Goal: Transaction & Acquisition: Book appointment/travel/reservation

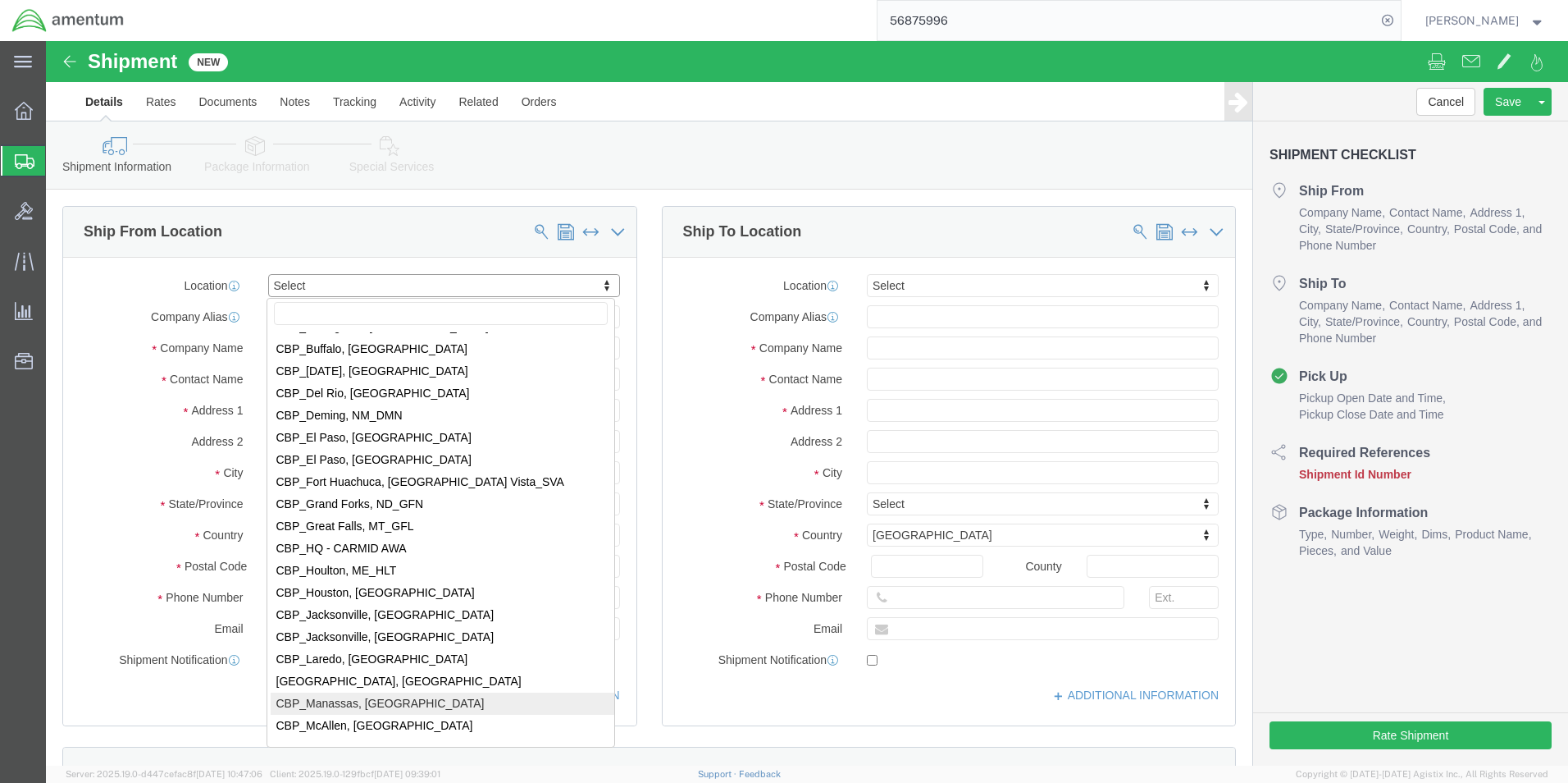
scroll to position [3201, 0]
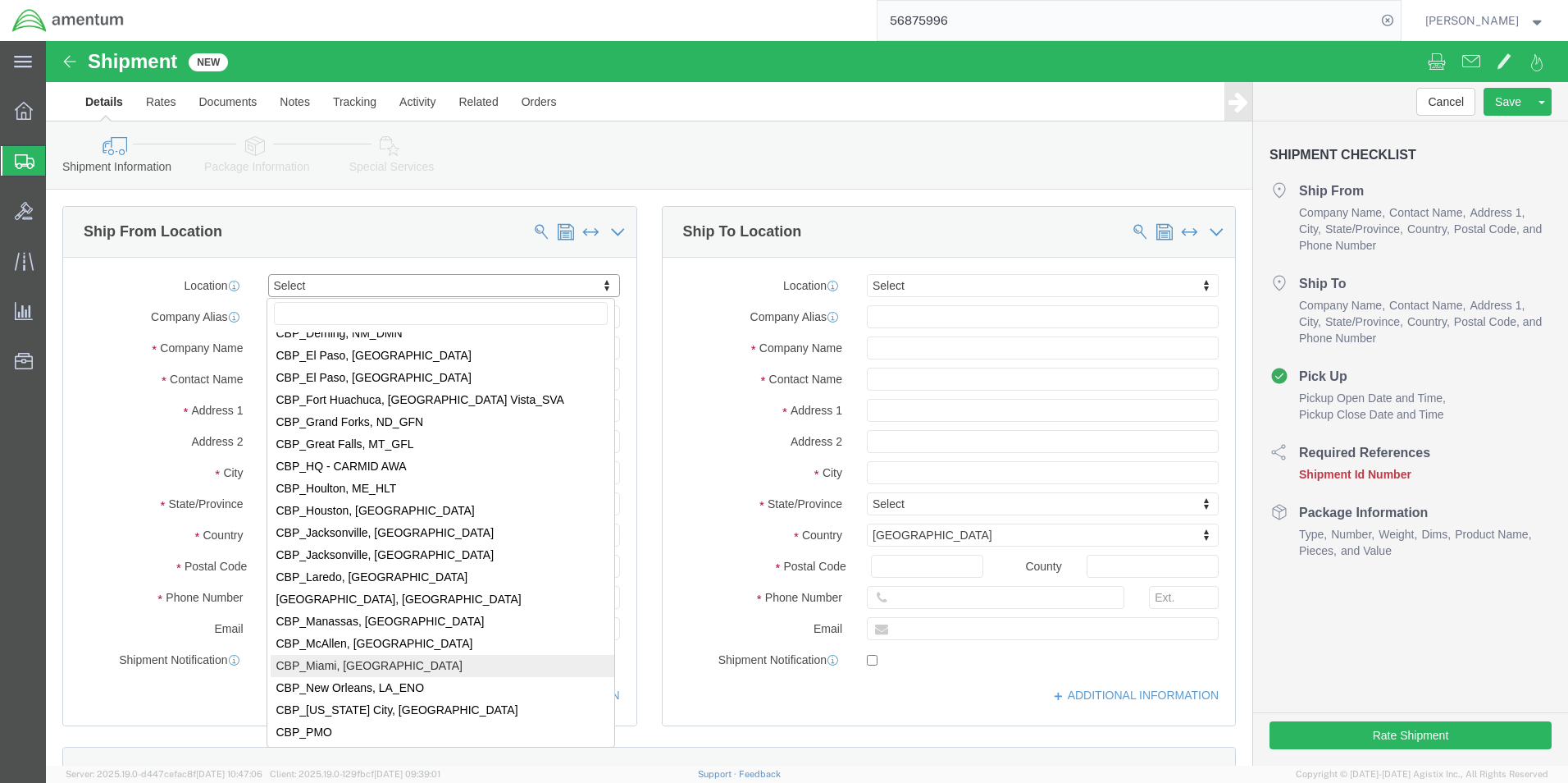
select select "49931"
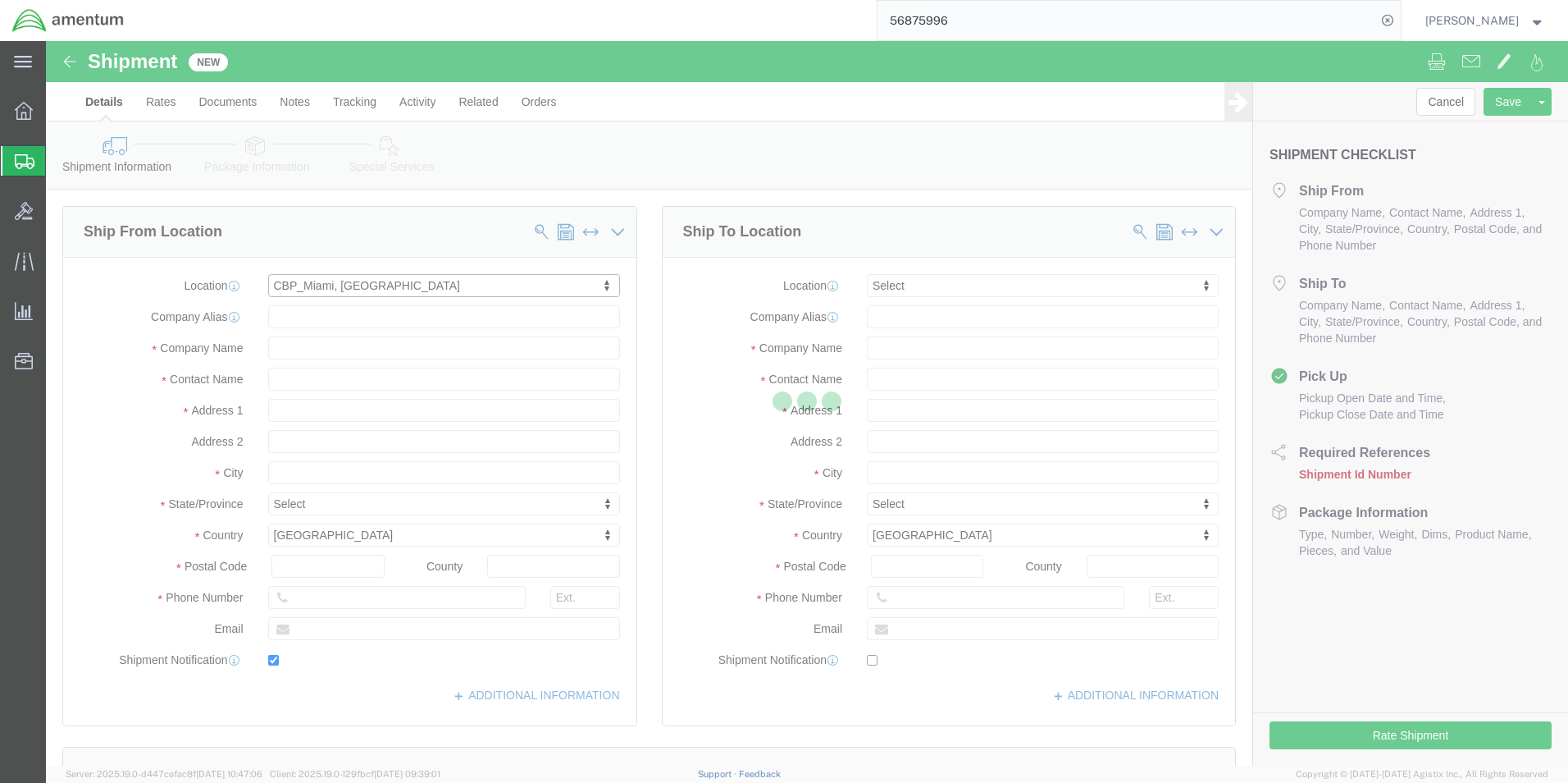
type input "Amentum Services, Inc"
type input "[PERSON_NAME]"
type input "29390 Customs Rd"
type input "Bldg 240, [GEOGRAPHIC_DATA]"
type input "HOMESTEAD"
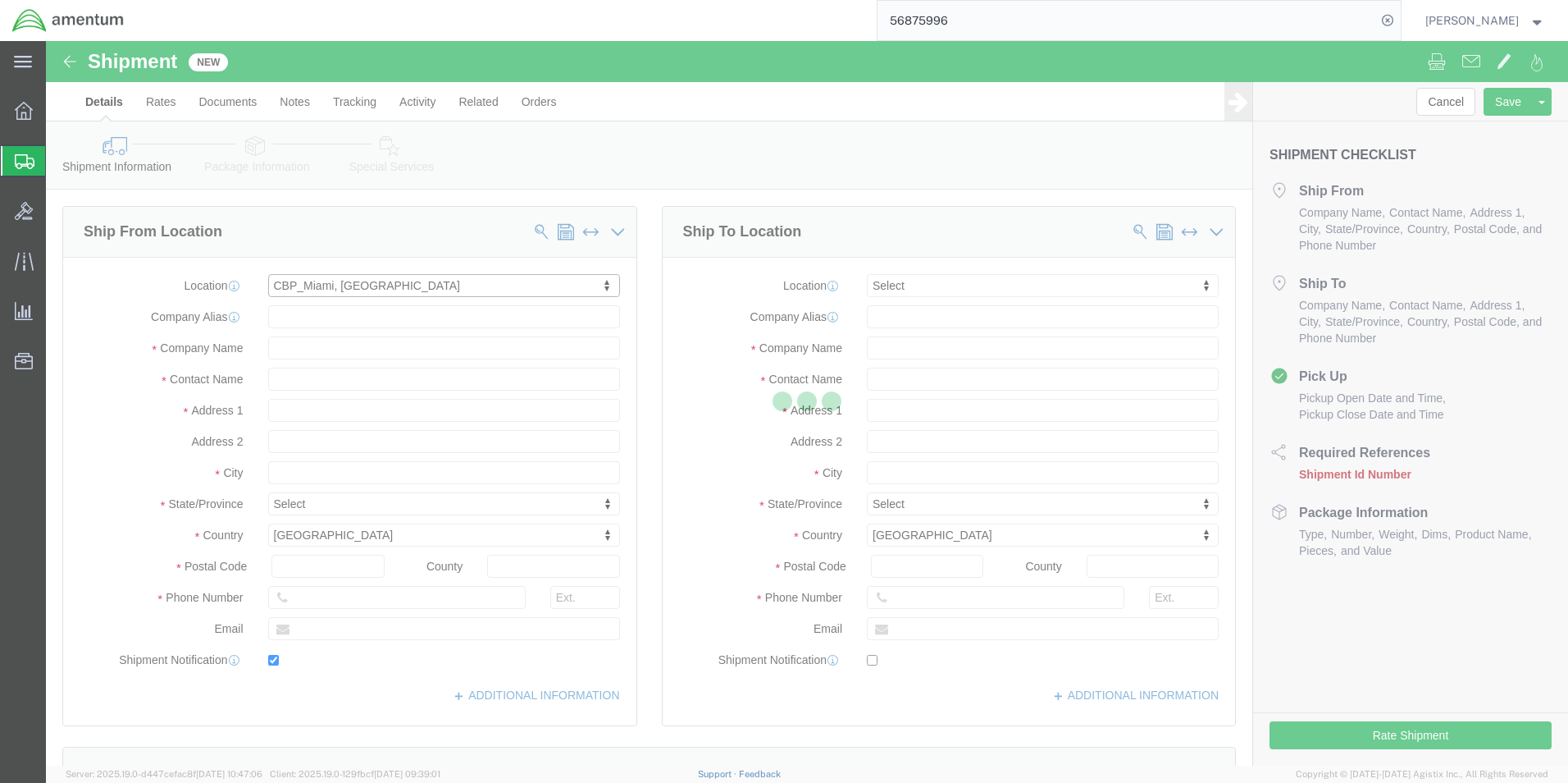
type input "33039"
type input "[PHONE_NUMBER]"
type input "324"
type input "[PERSON_NAME][EMAIL_ADDRESS][PERSON_NAME][DOMAIN_NAME]"
checkbox input "true"
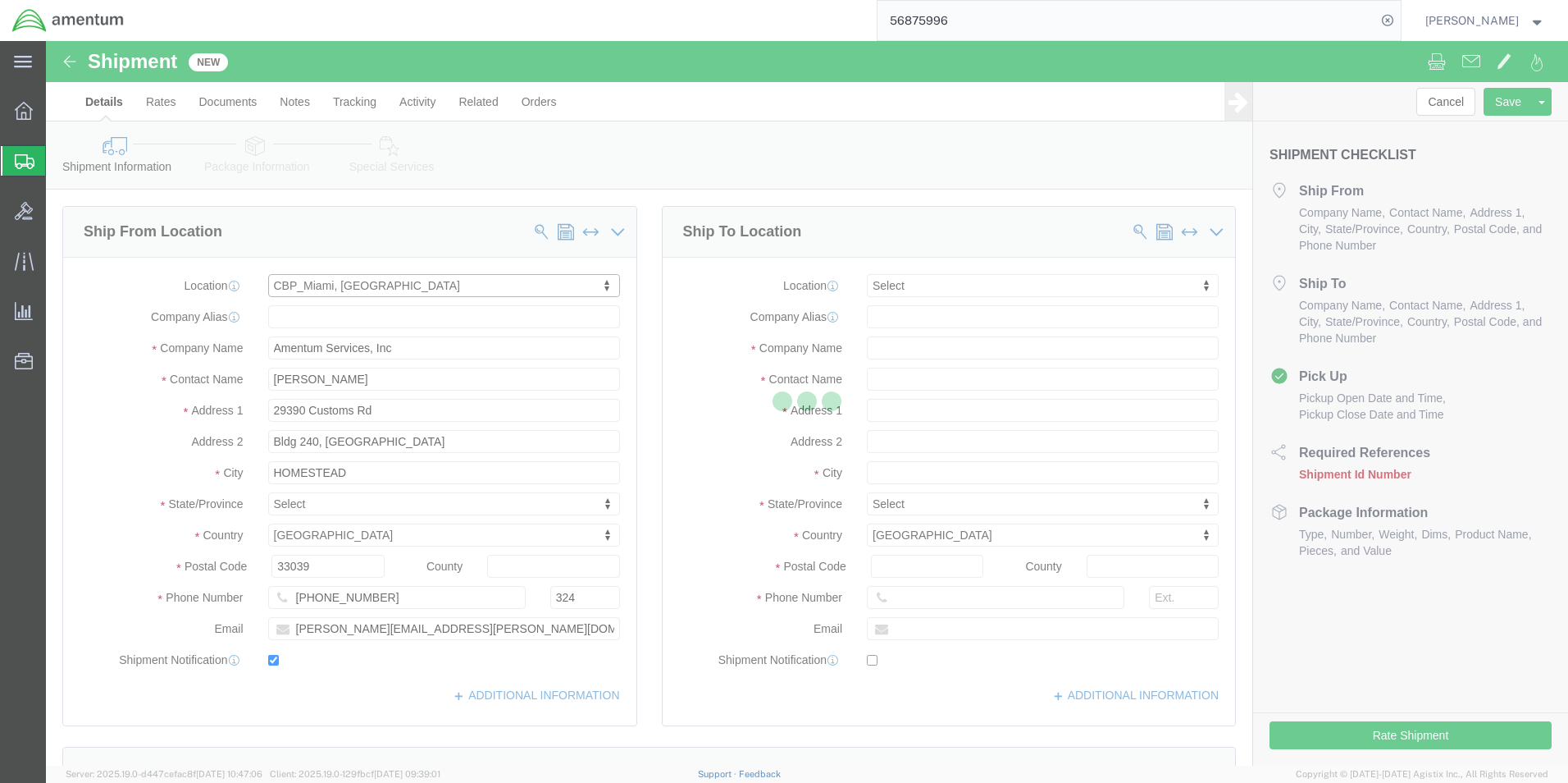
select select "FL"
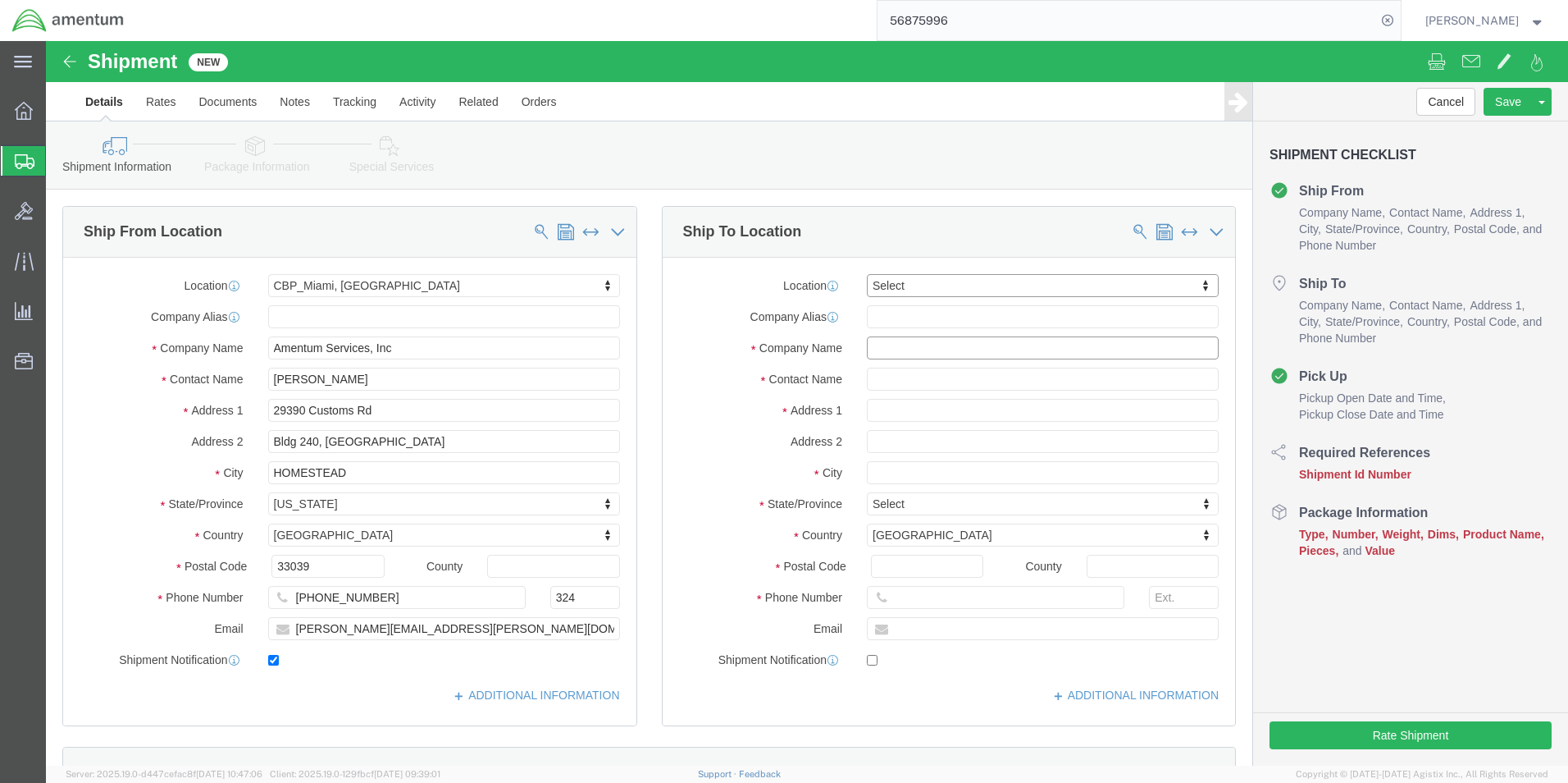
click input "text"
type input "[US_STATE] ARMED AVIATION LLC"
click input "text"
type input "A/C 22982"
click input "text"
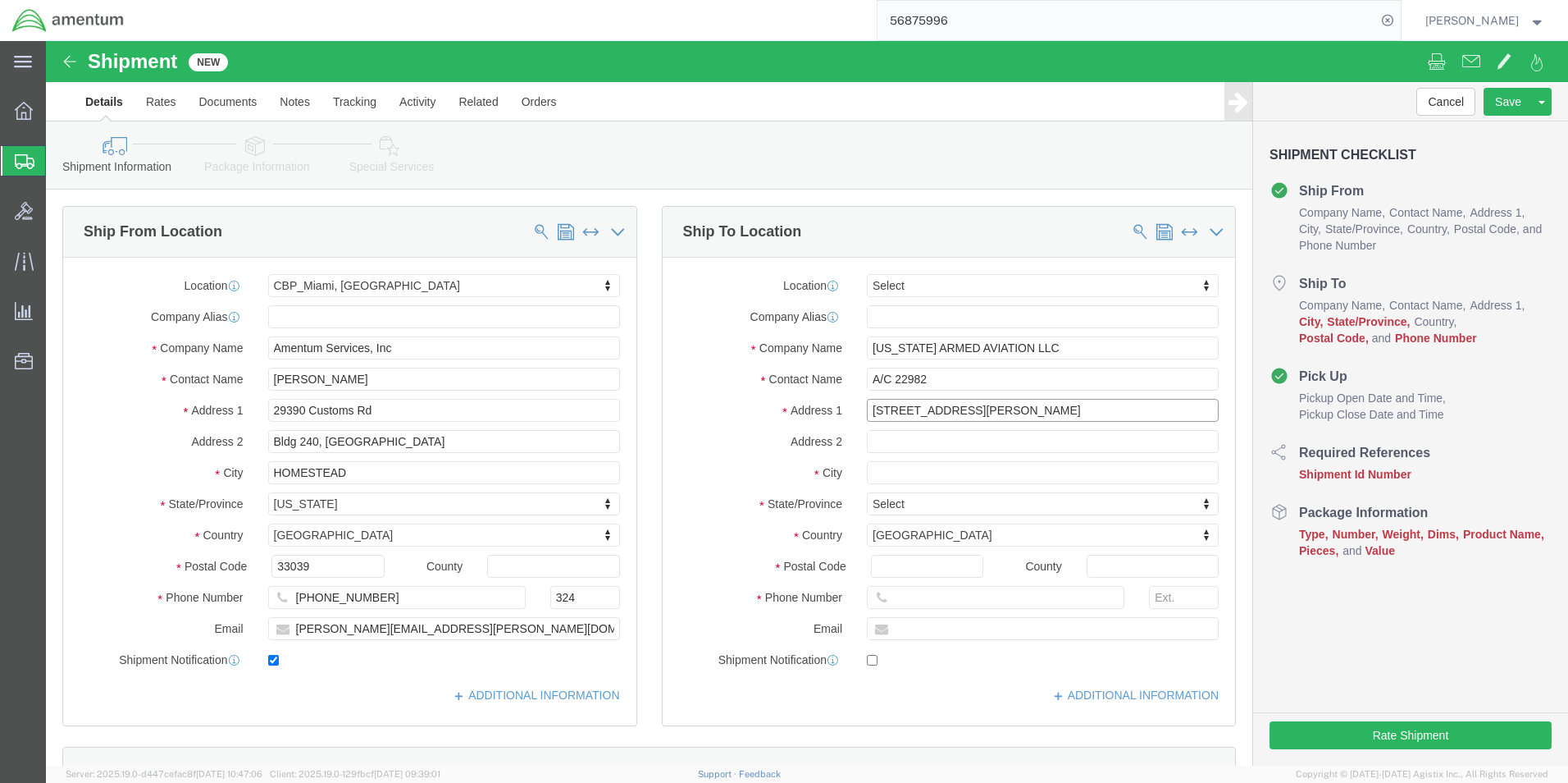
type input "[STREET_ADDRESS][PERSON_NAME]"
click input "text"
type input "TULLAHOMA"
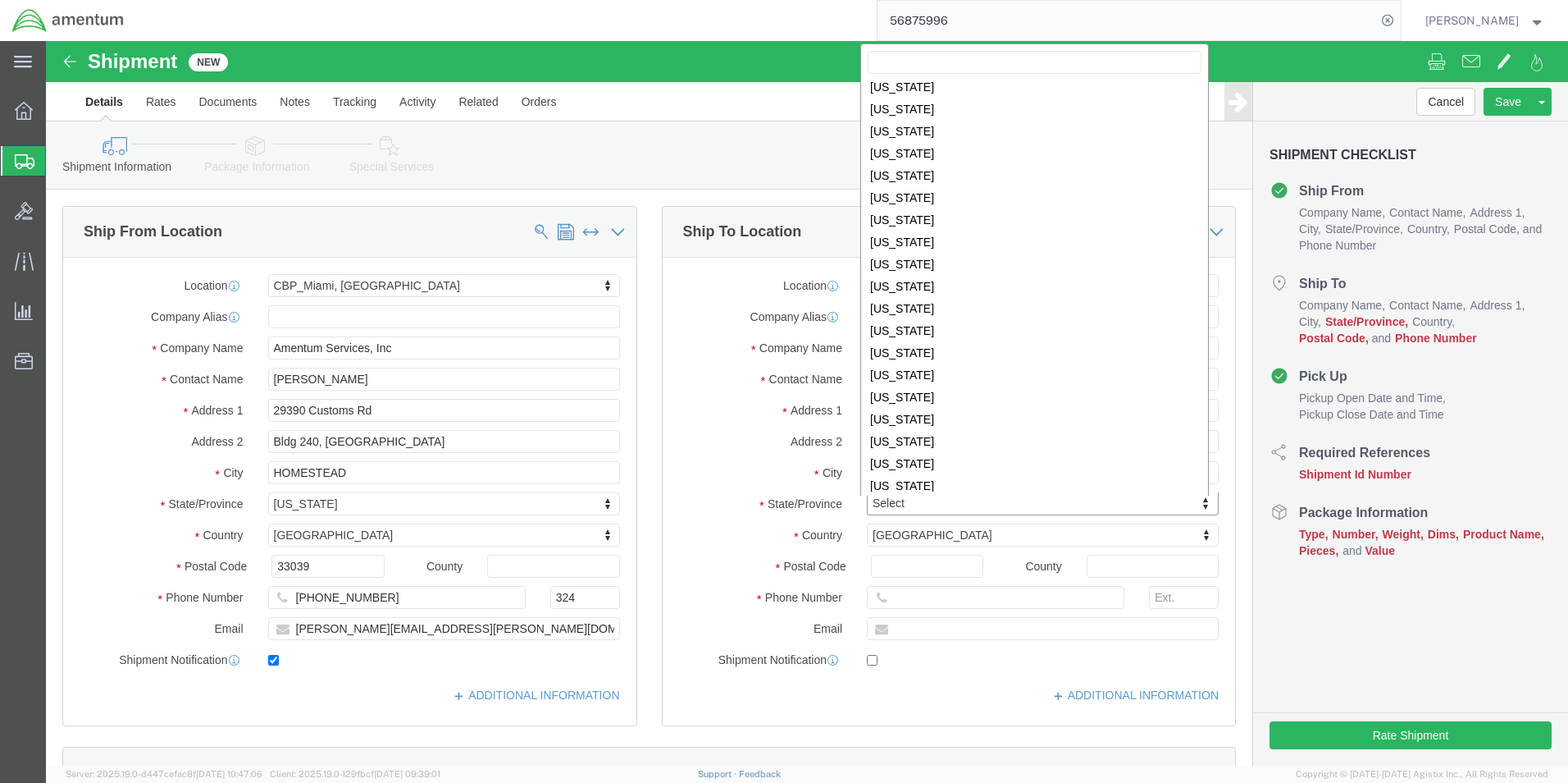
scroll to position [741, 0]
select select "TN"
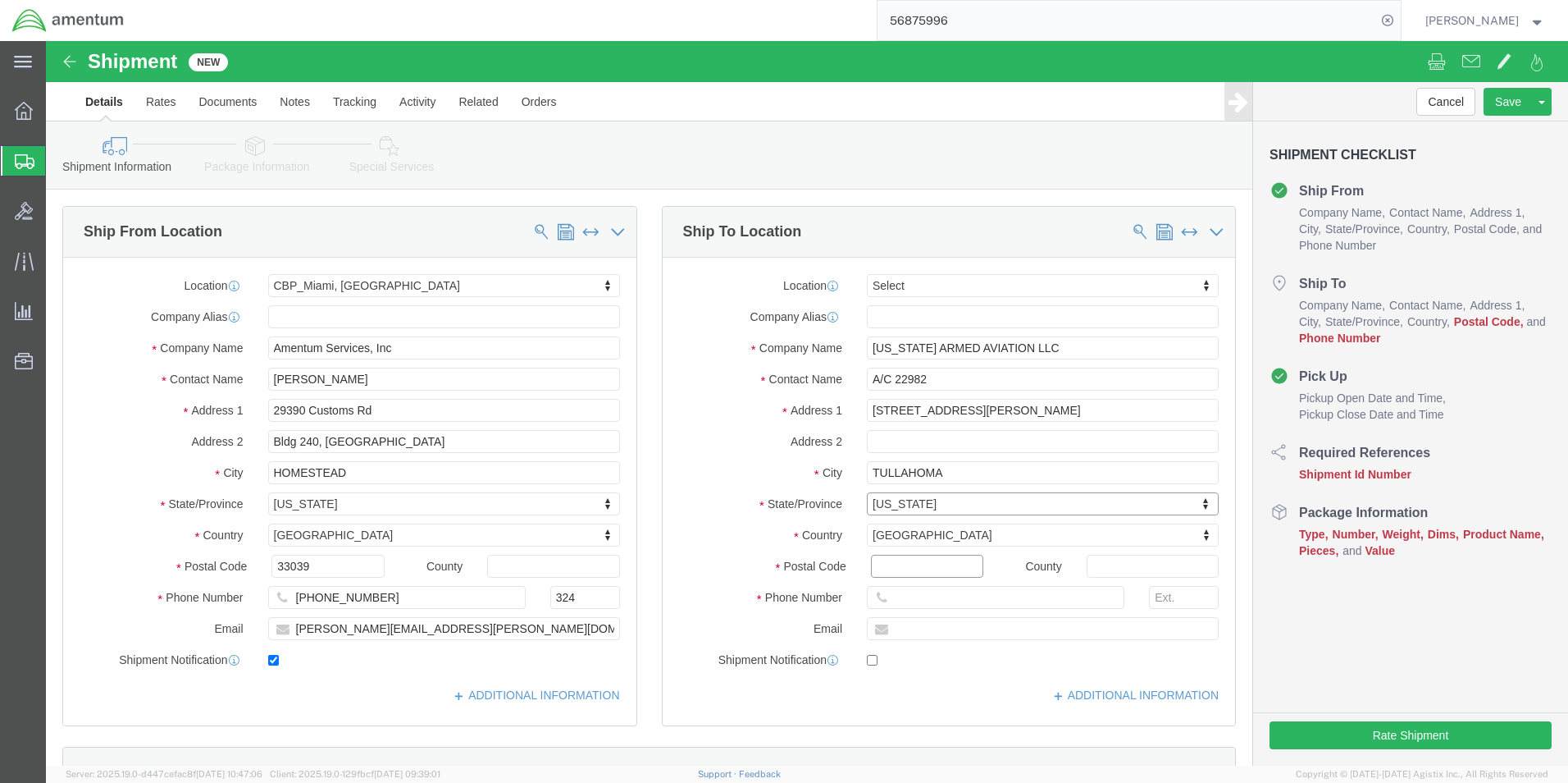
click input "Postal Code"
type input "37388"
click input "text"
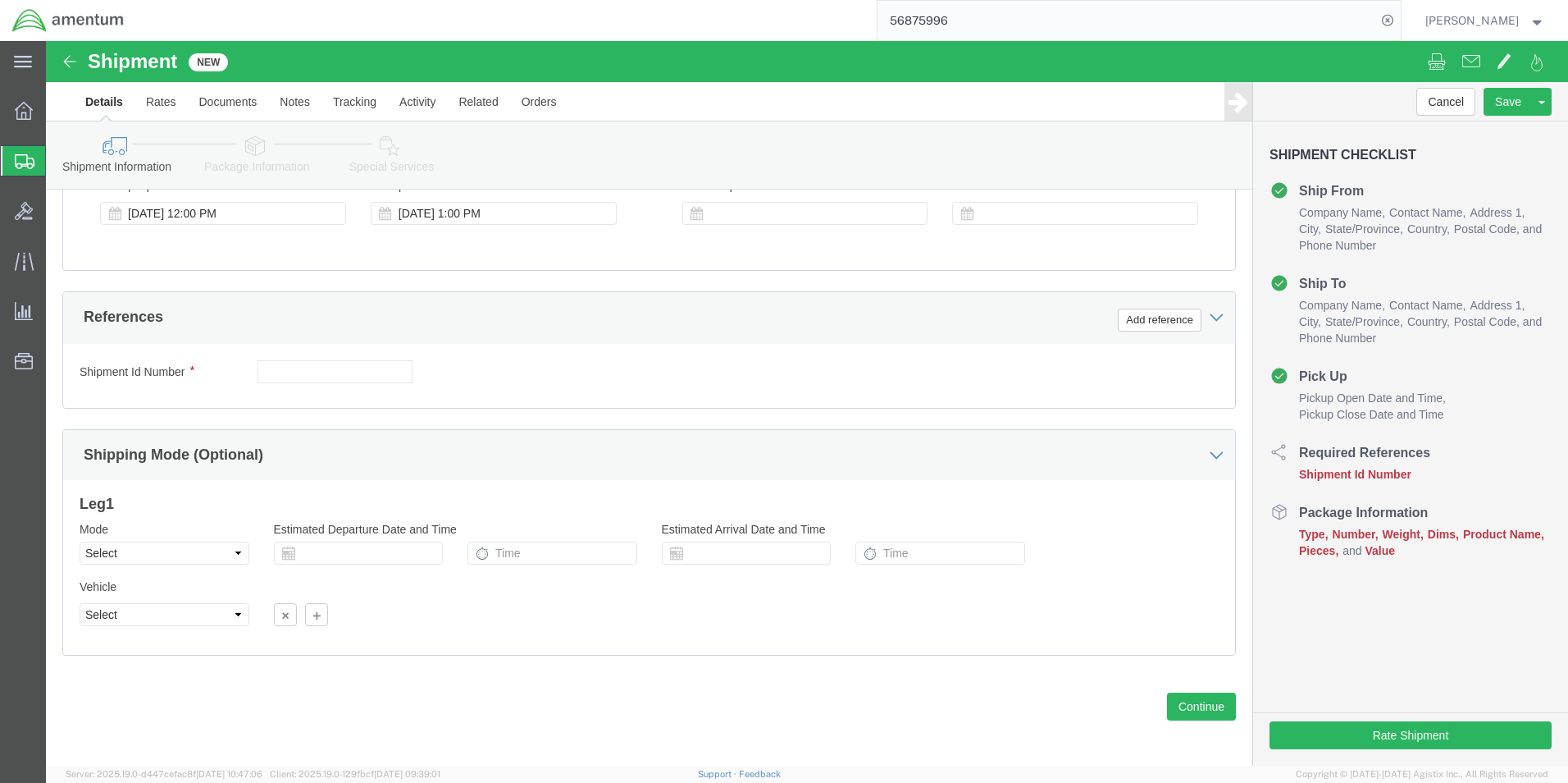
scroll to position [684, 0]
type input "[PHONE_NUMBER]"
click button "Continue"
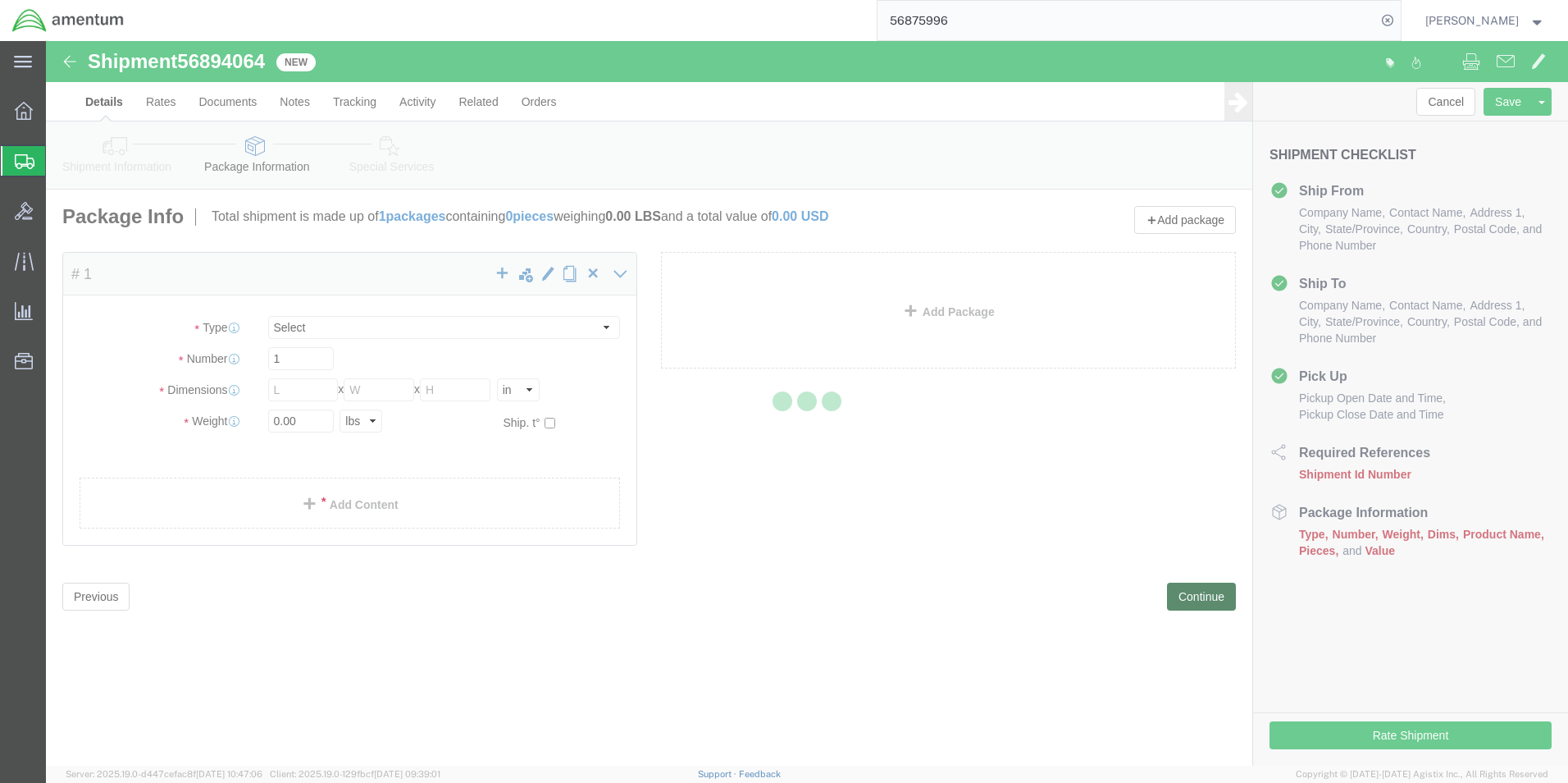
select select "CBOX"
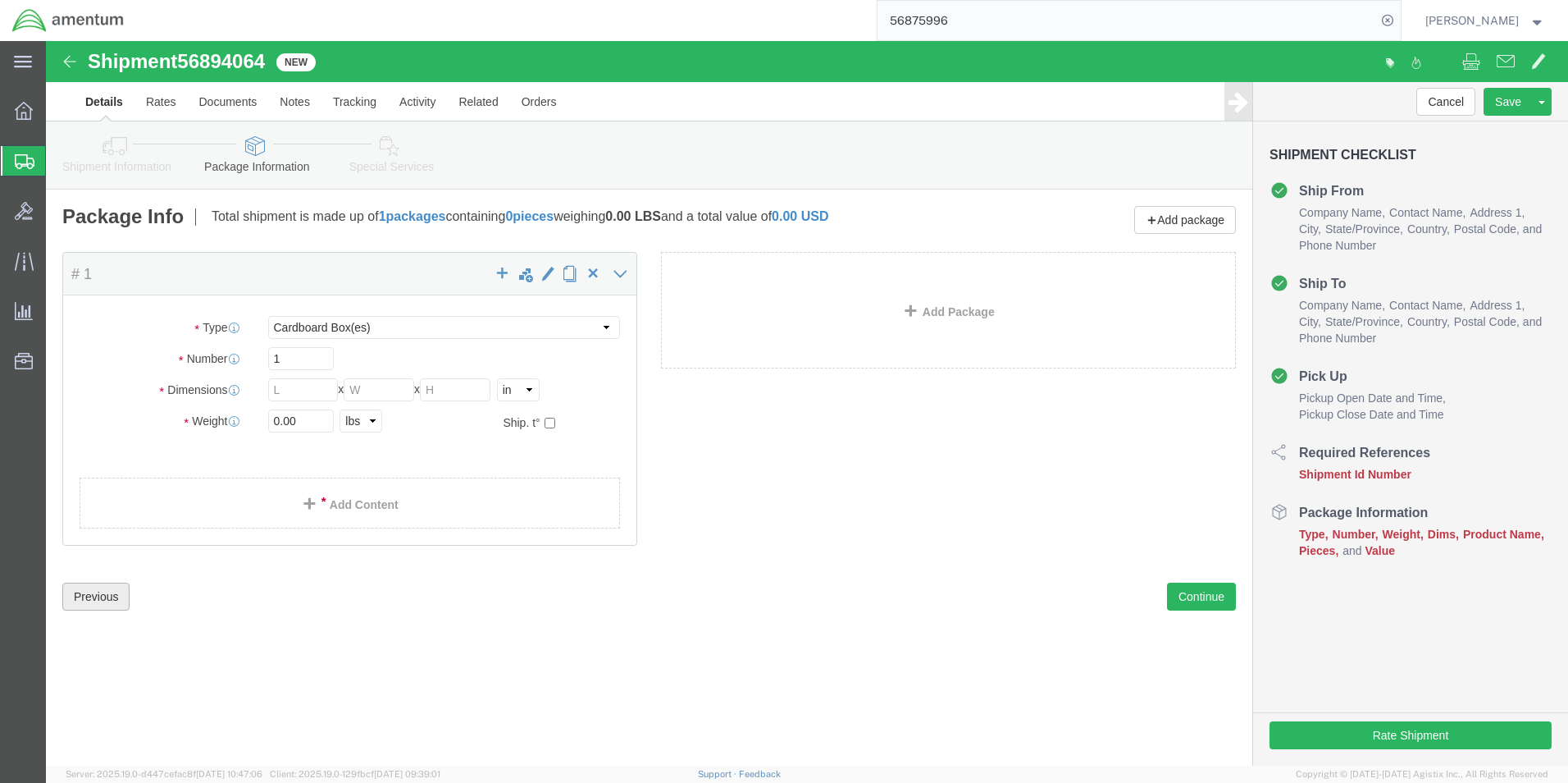
click button "Previous"
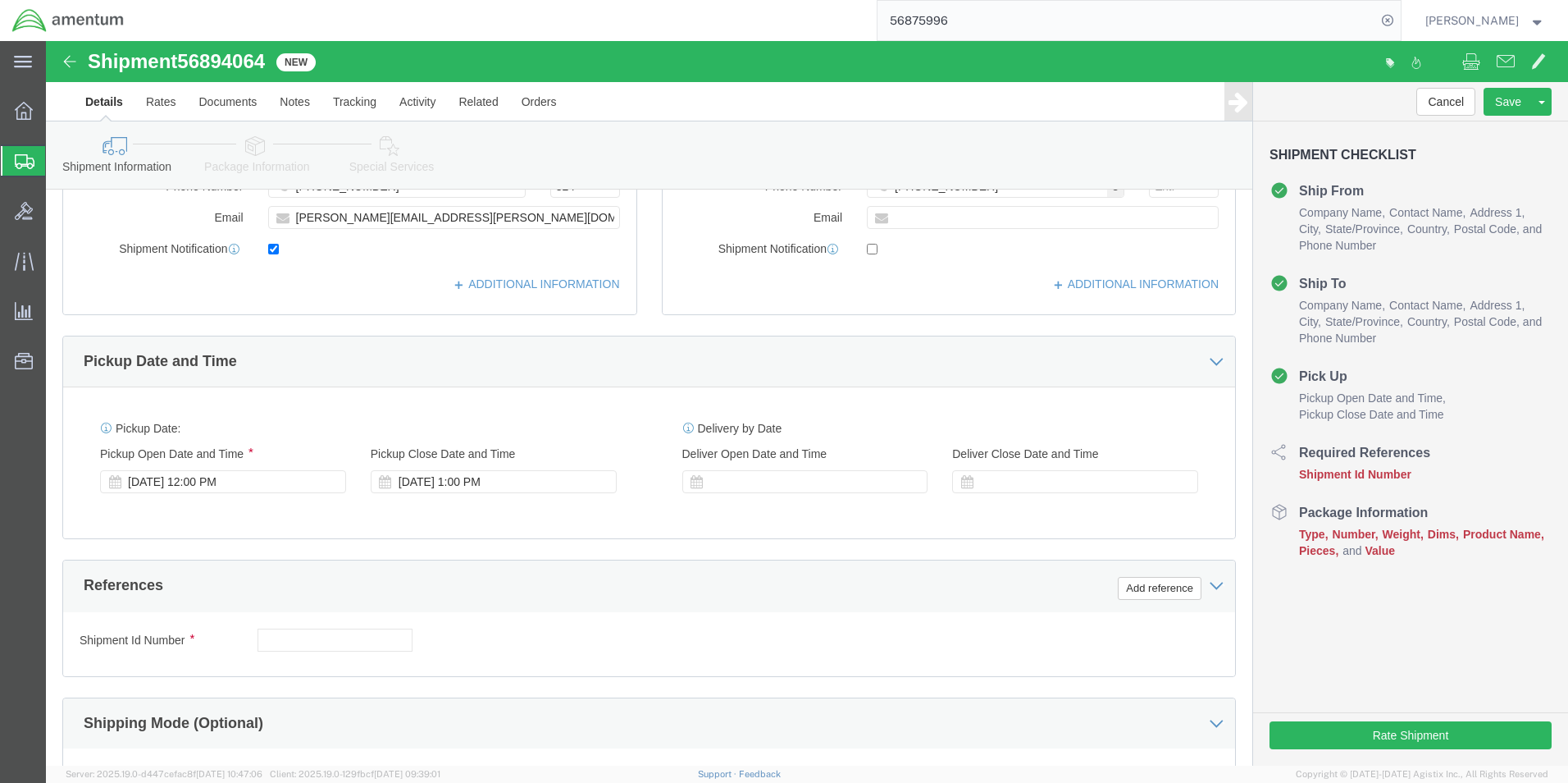
scroll to position [575, 0]
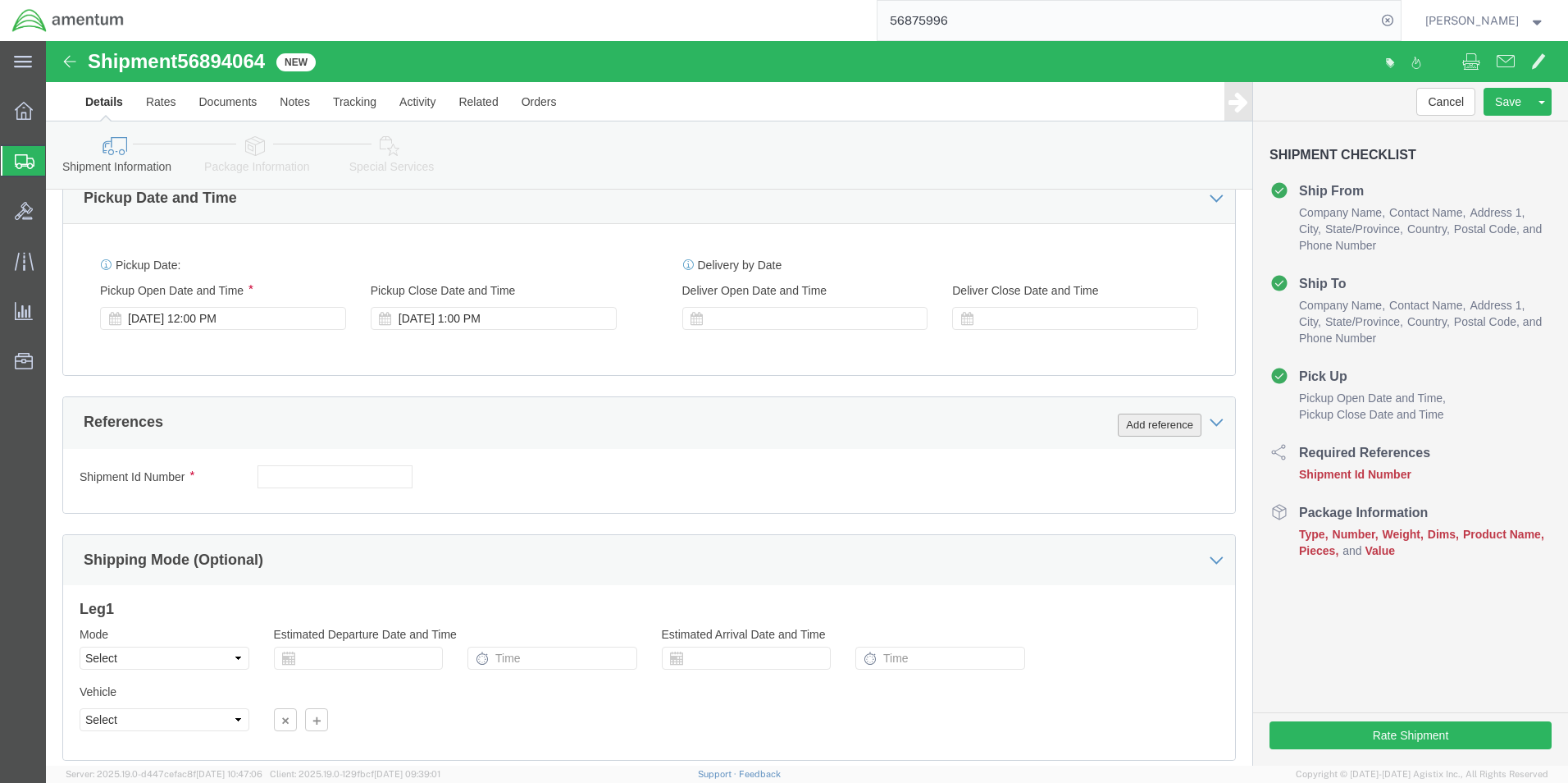
click button "Add reference"
click select "Select Account Type Activity ID Airline Appointment Number ASN Batch Request # …"
select select "DEPT"
click select "Select Account Type Activity ID Airline Appointment Number ASN Batch Request # …"
click input "text"
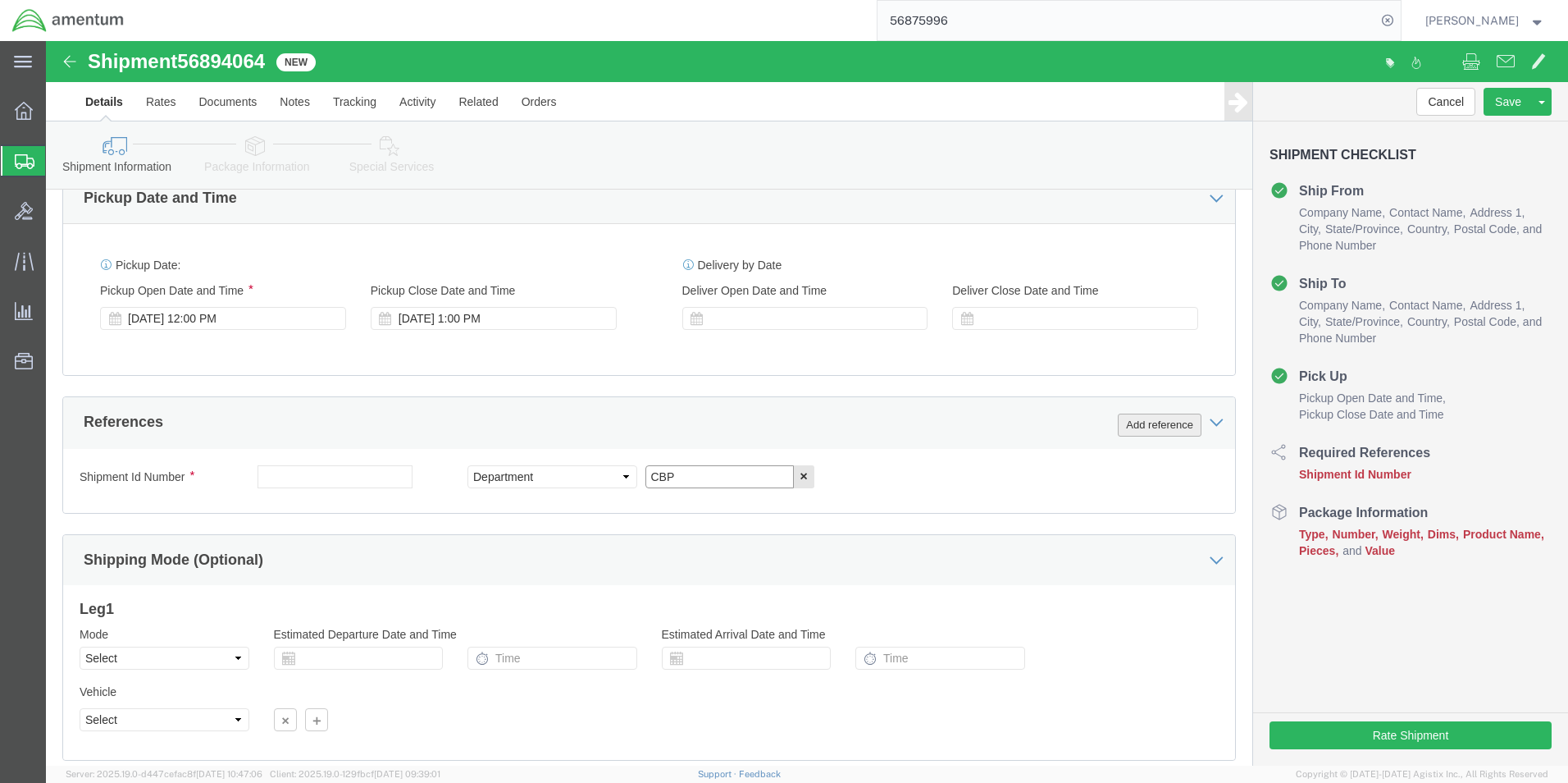
type input "CBP"
click button "Add reference"
click select "Select Account Type Activity ID Airline Appointment Number ASN Batch Request # …"
select select "CUSTREF"
click select "Select Account Type Activity ID Airline Appointment Number ASN Batch Request # …"
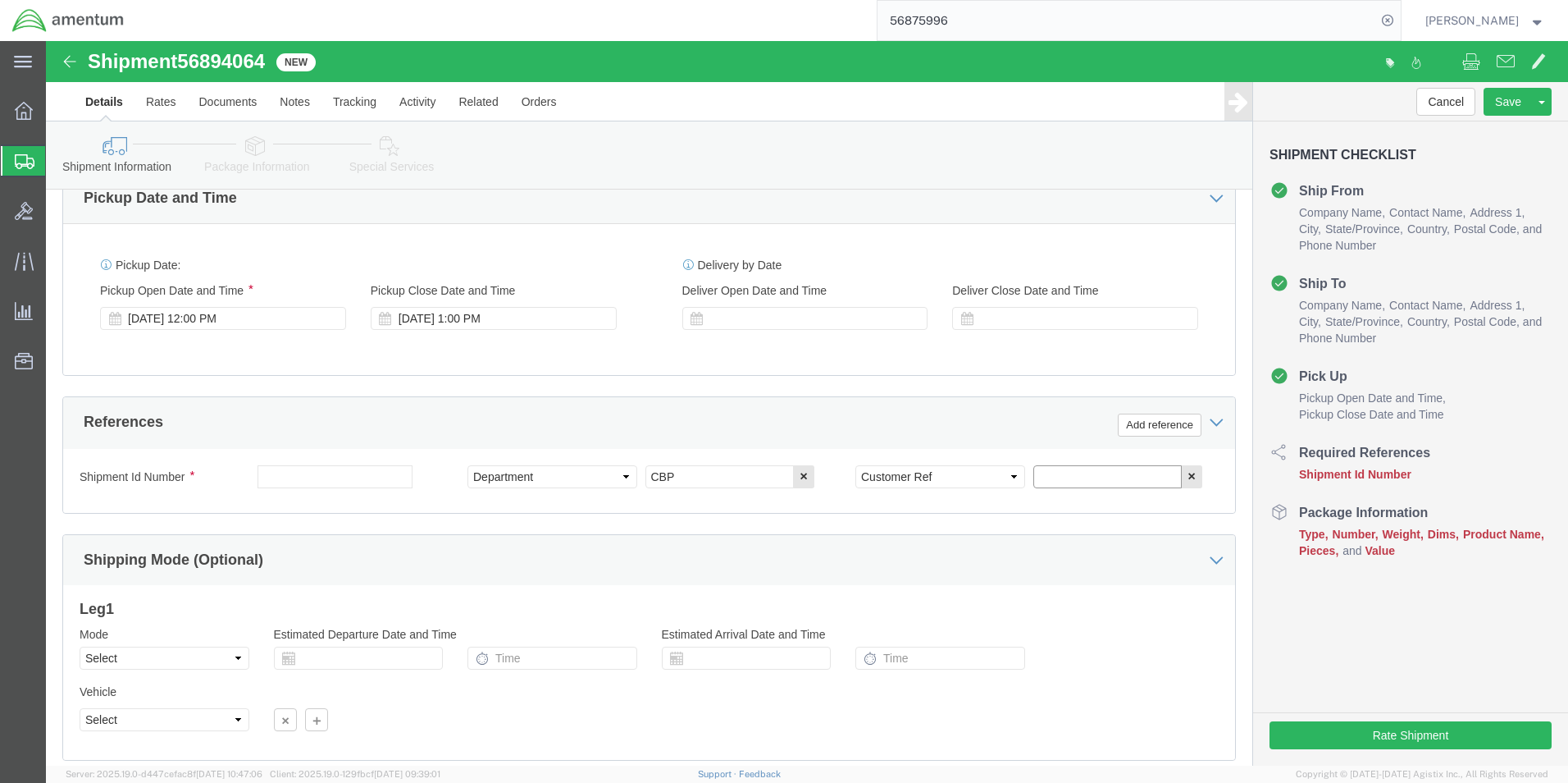
click input "text"
type input "NAV CARDS"
click button "Add reference"
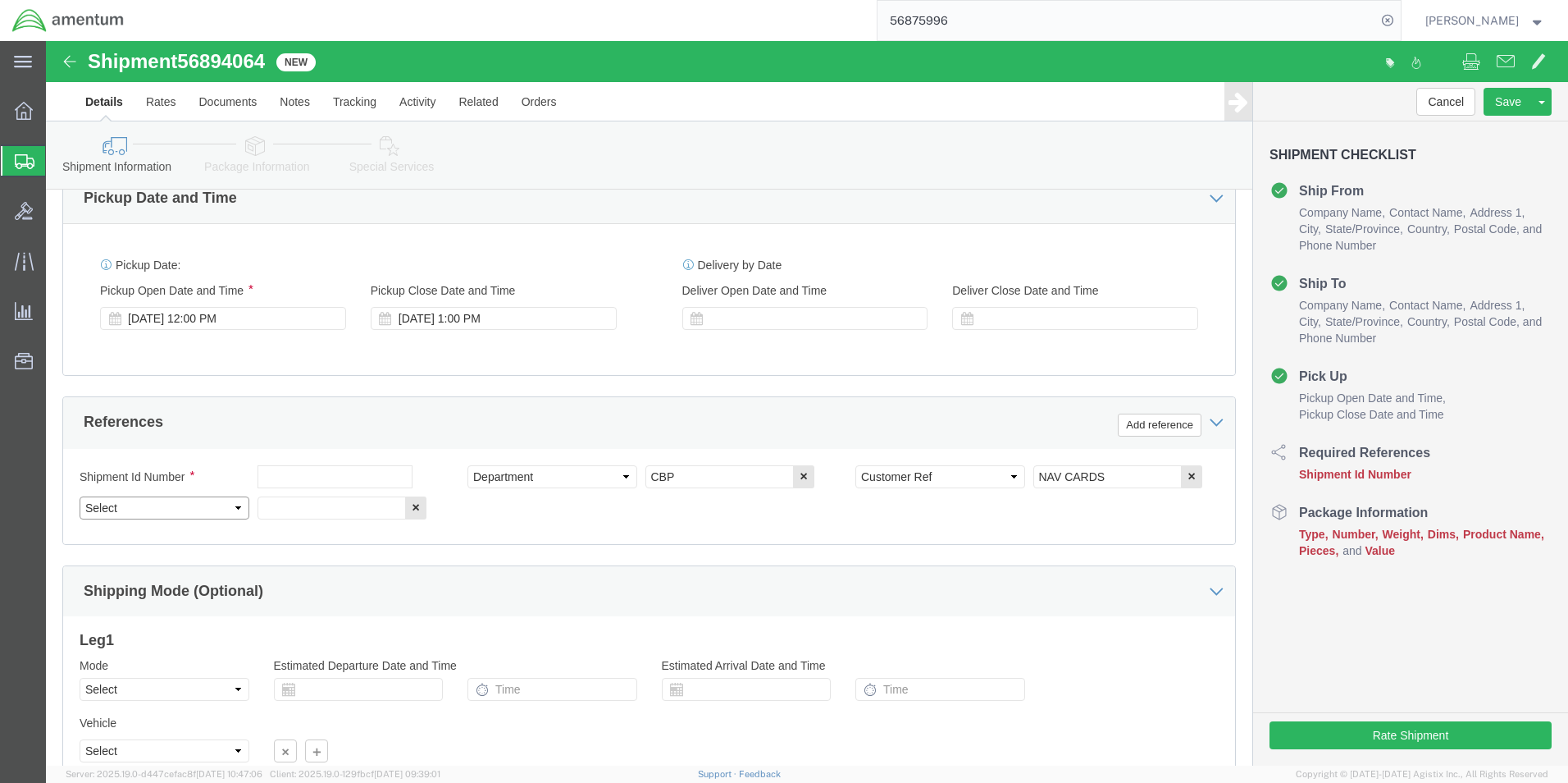
click select "Select Account Type Activity ID Airline Appointment Number ASN Batch Request # …"
select select "PROJNUM"
click select "Select Account Type Activity ID Airline Appointment Number ASN Batch Request # …"
click input "text"
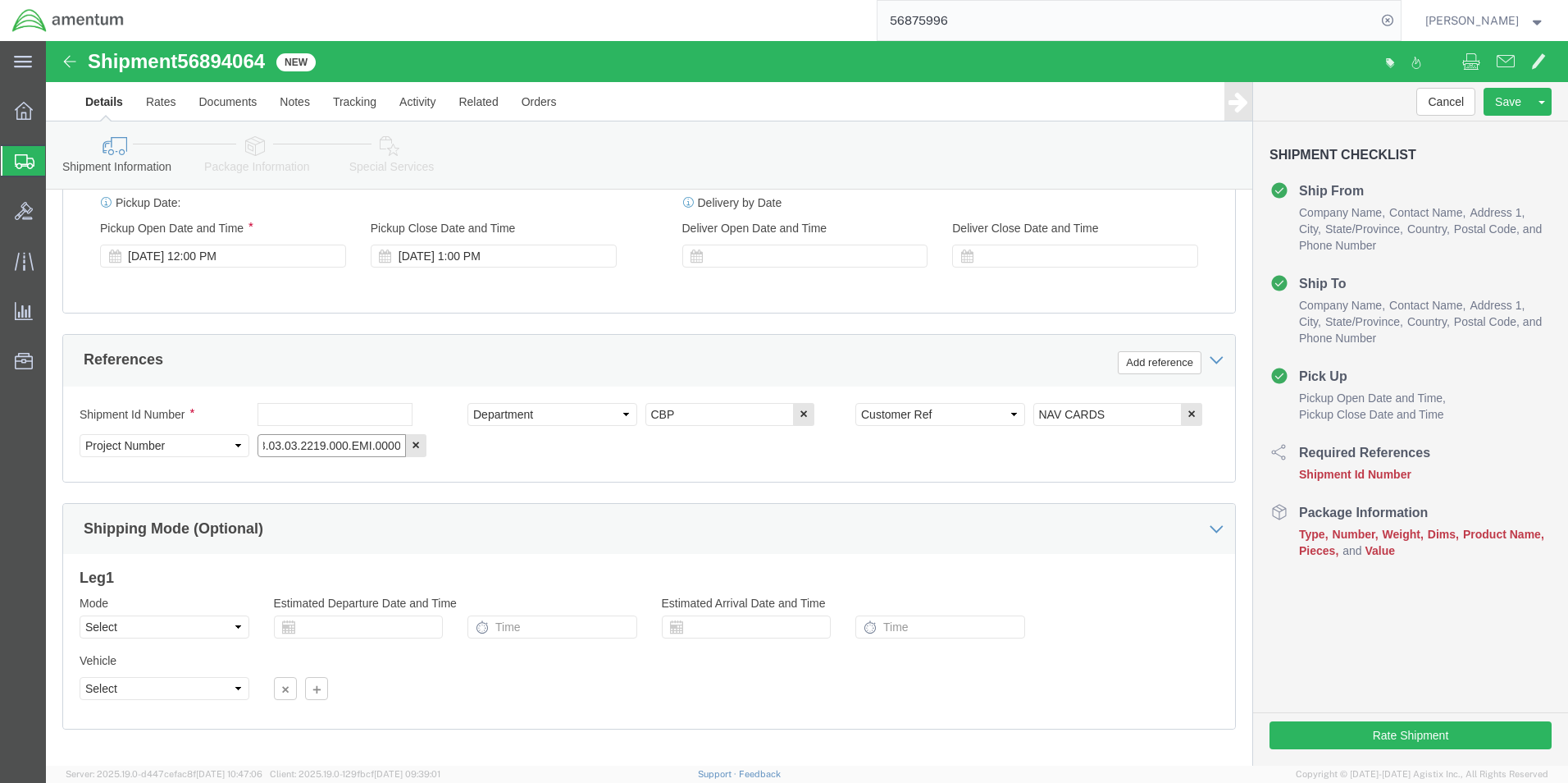
scroll to position [715, 0]
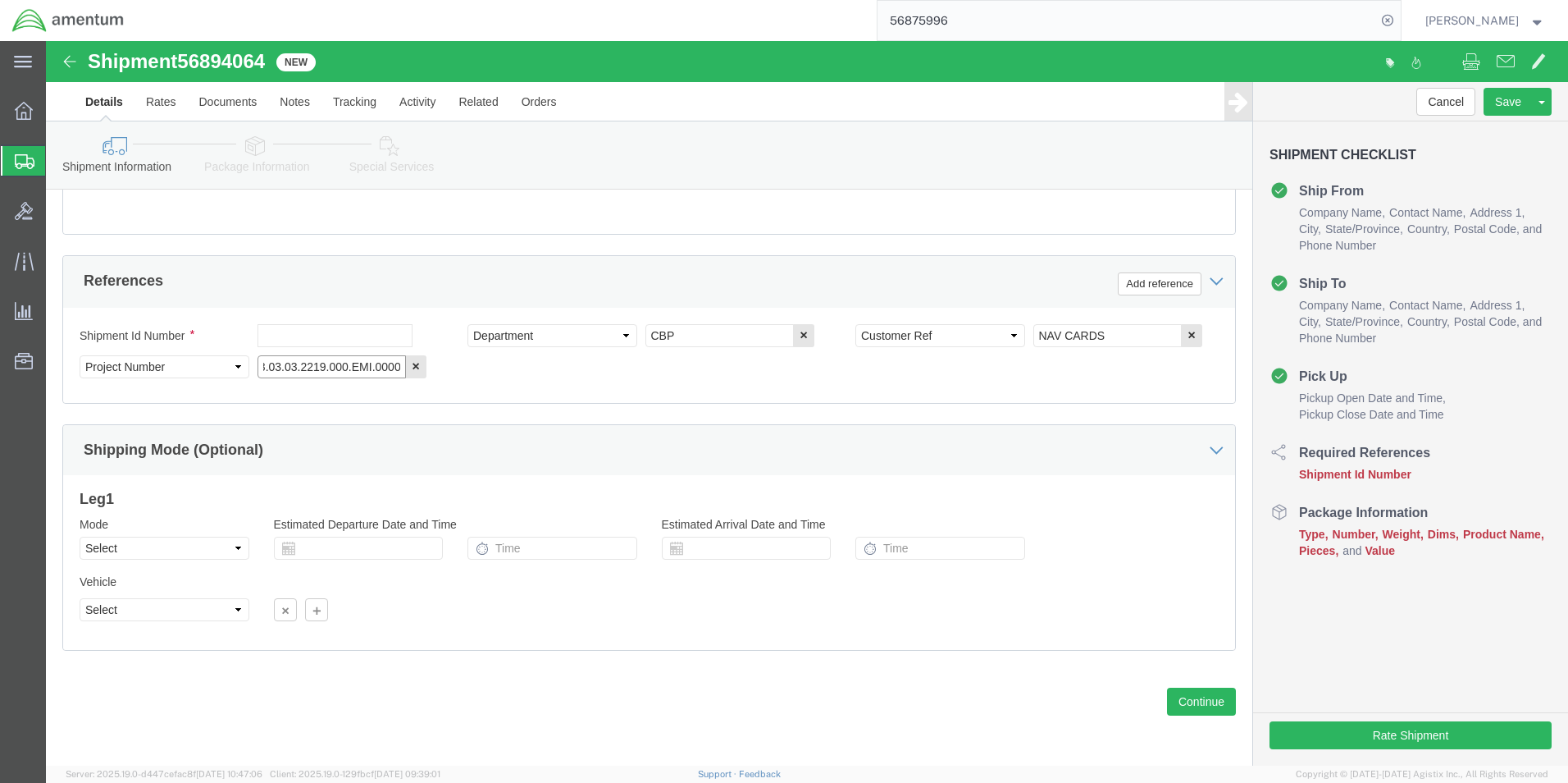
type input "6118.03.03.2219.000.EMI.0000"
click input "text"
type input "56894064"
click button "Continue"
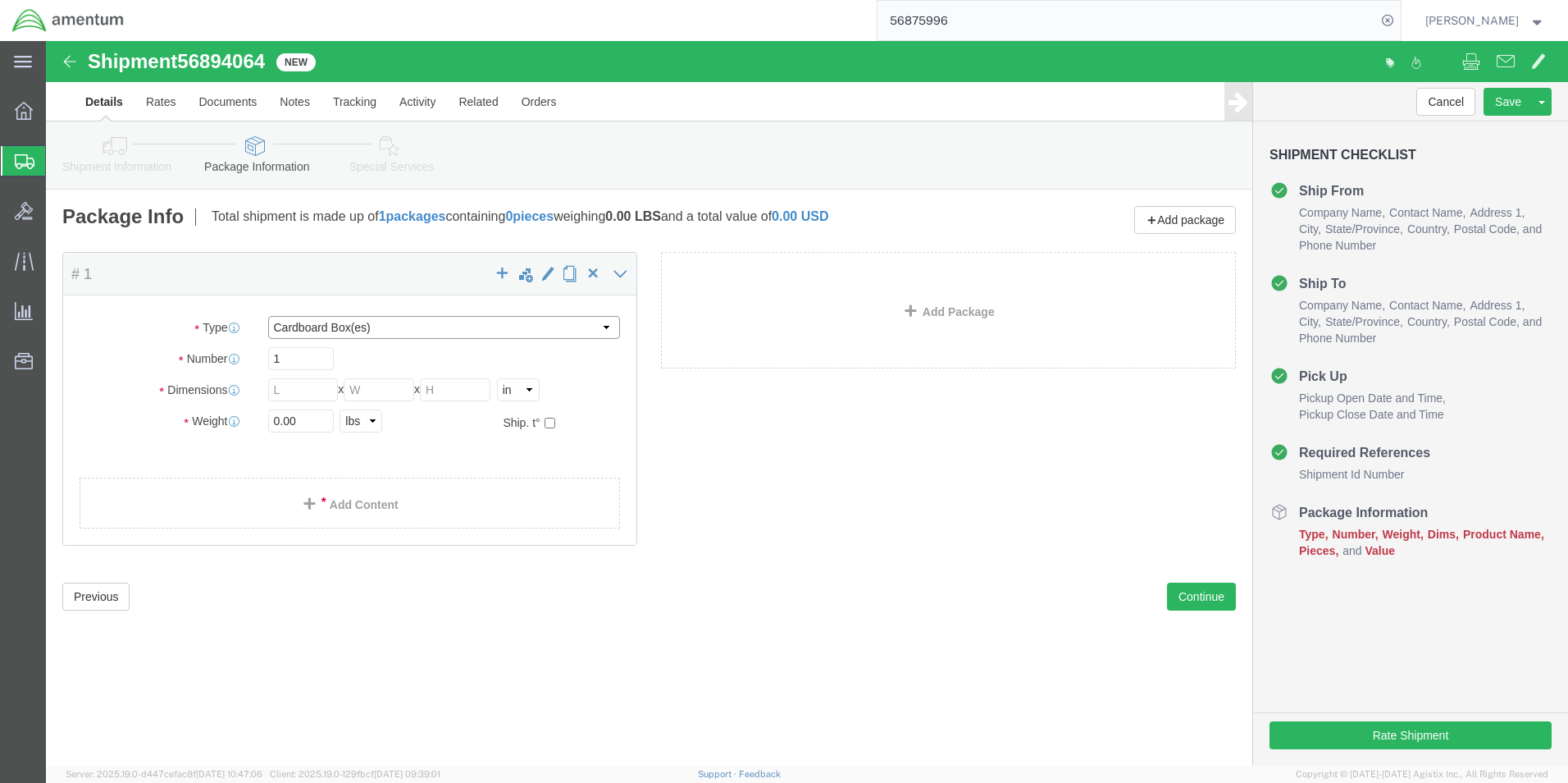
click select "Select BCK Boxes Bale(s) Basket(s) Bolt(s) Bottle(s) Buckets Bulk Bundle(s) Can…"
select select "PAK"
click select "Select BCK Boxes Bale(s) Basket(s) Bolt(s) Bottle(s) Buckets Bulk Bundle(s) Can…"
type input "10.25"
type input "12.75"
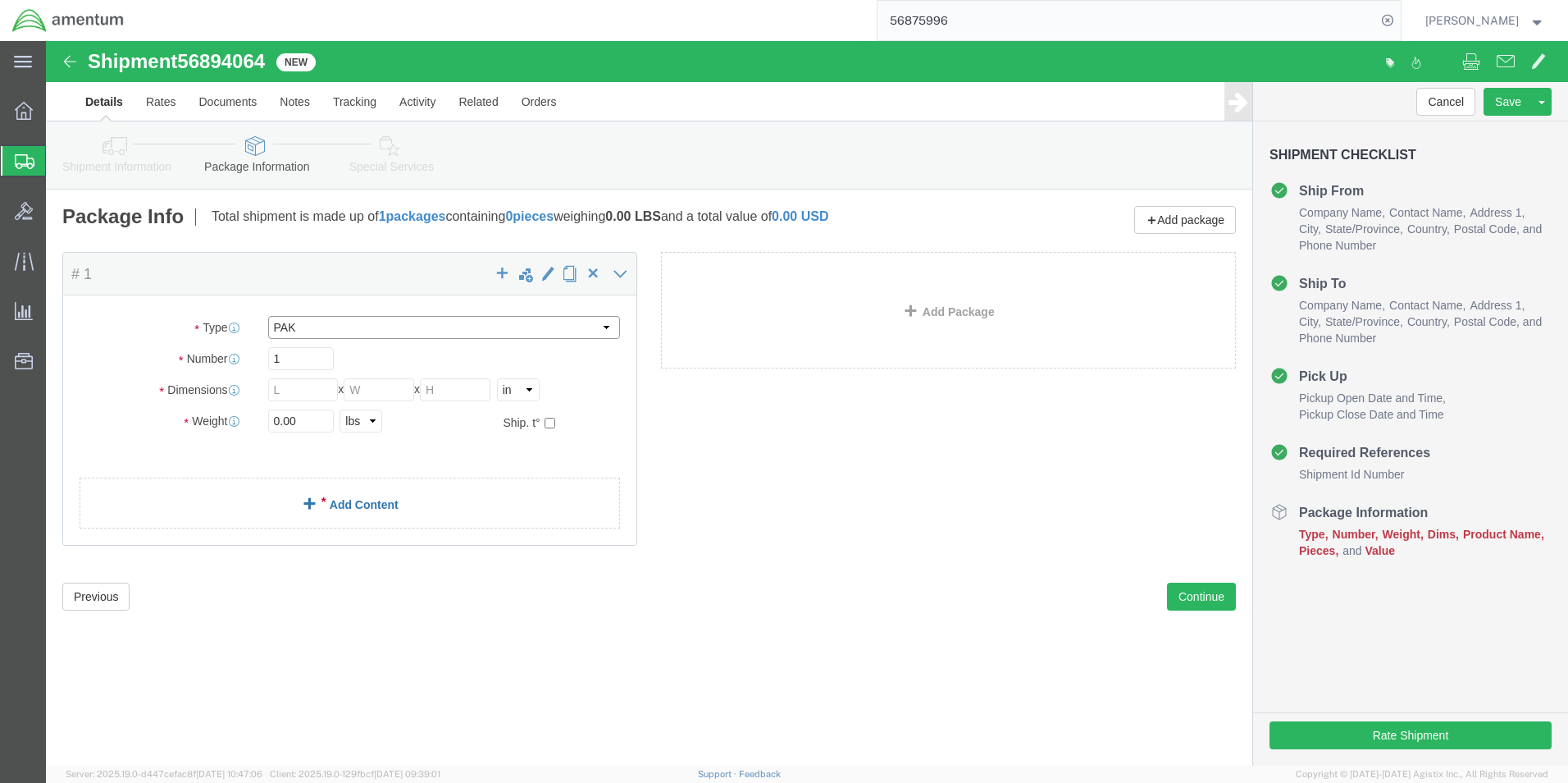
type input "1.00"
click input "0.00"
type input "1.00"
click span
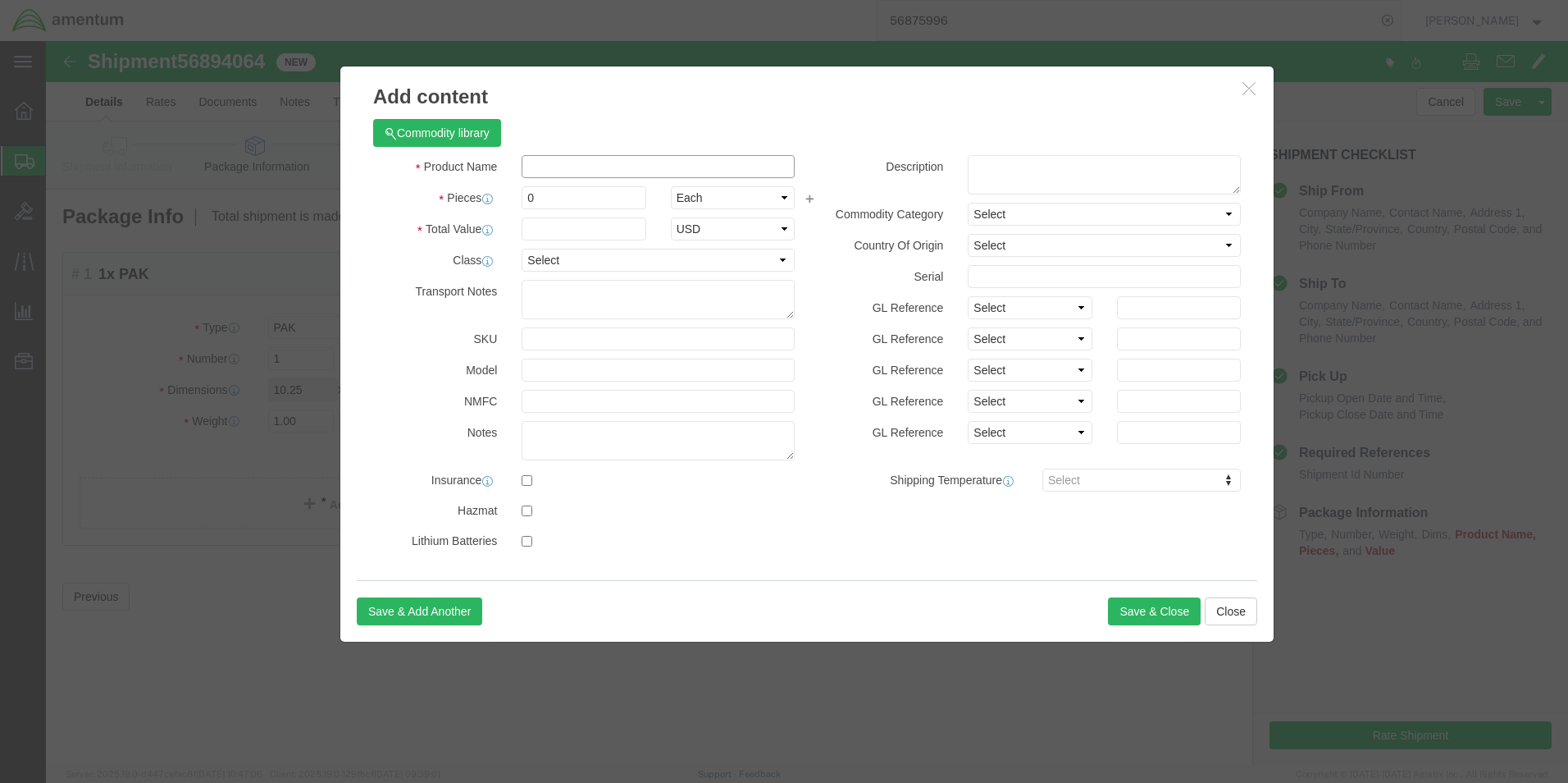
click input "text"
type input "NAV CARDS A/C 22982"
click input "0"
type input "4"
click input "text"
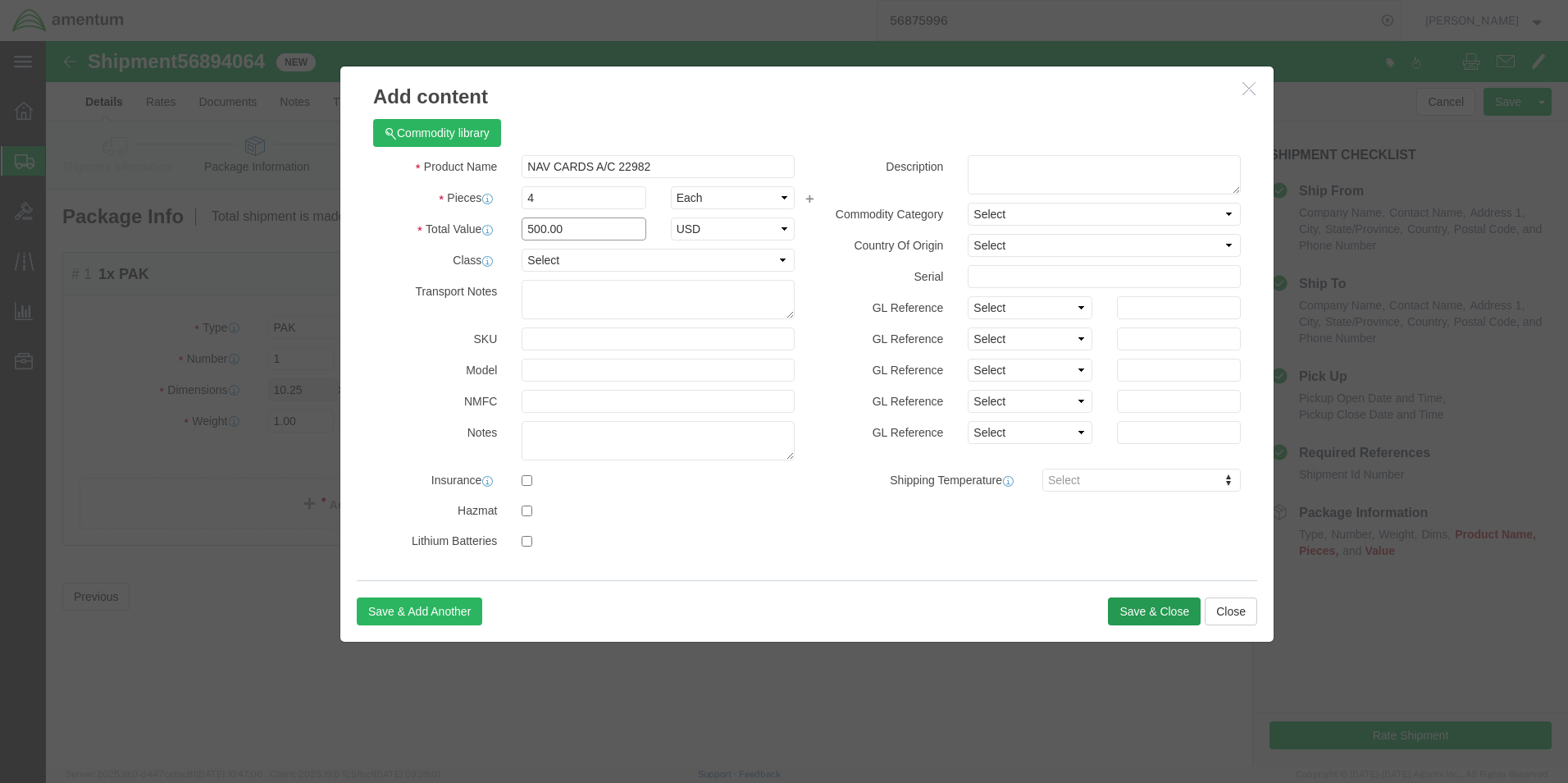
type input "500.00"
click button "Save & Close"
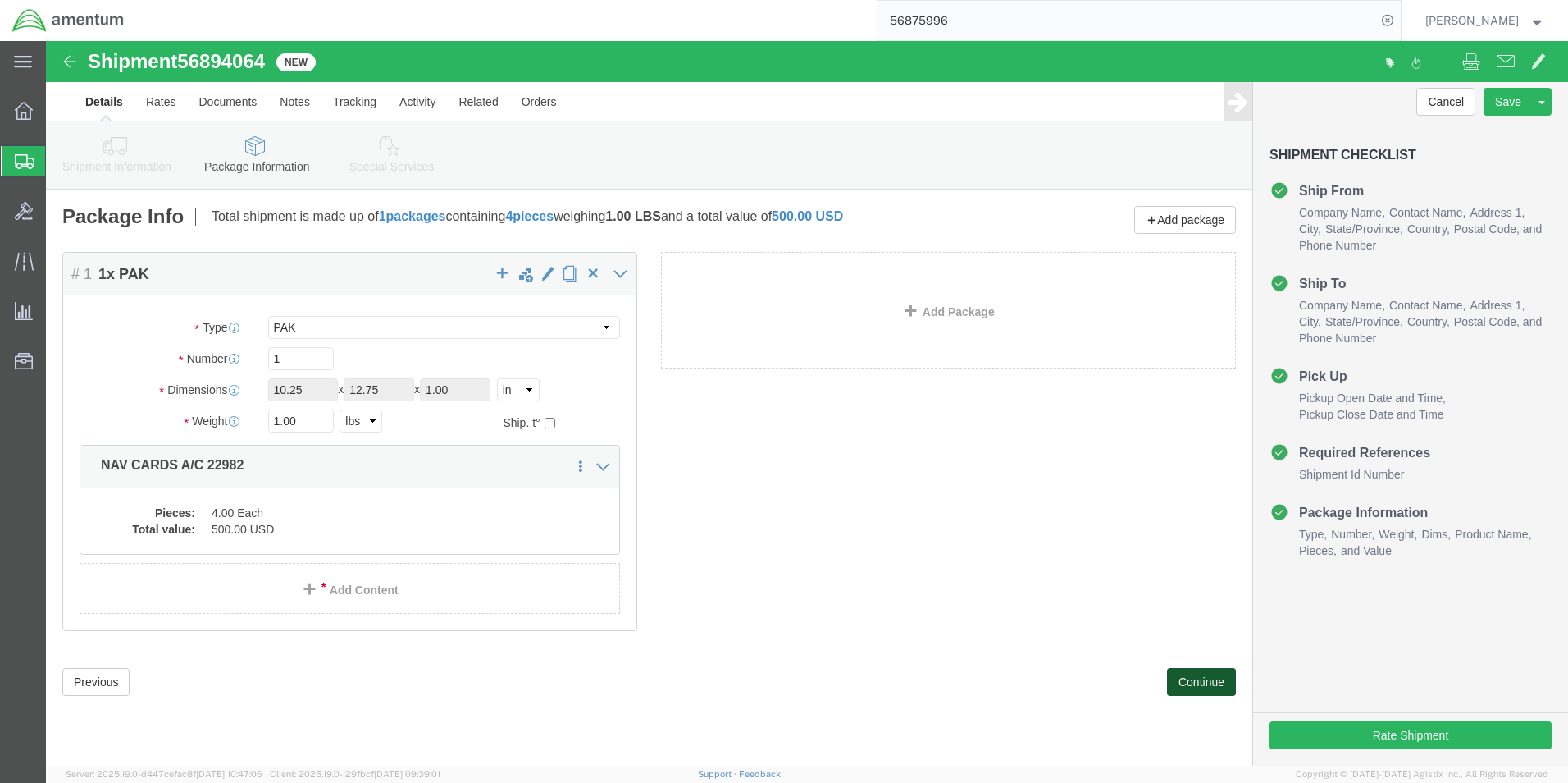
click button "Continue"
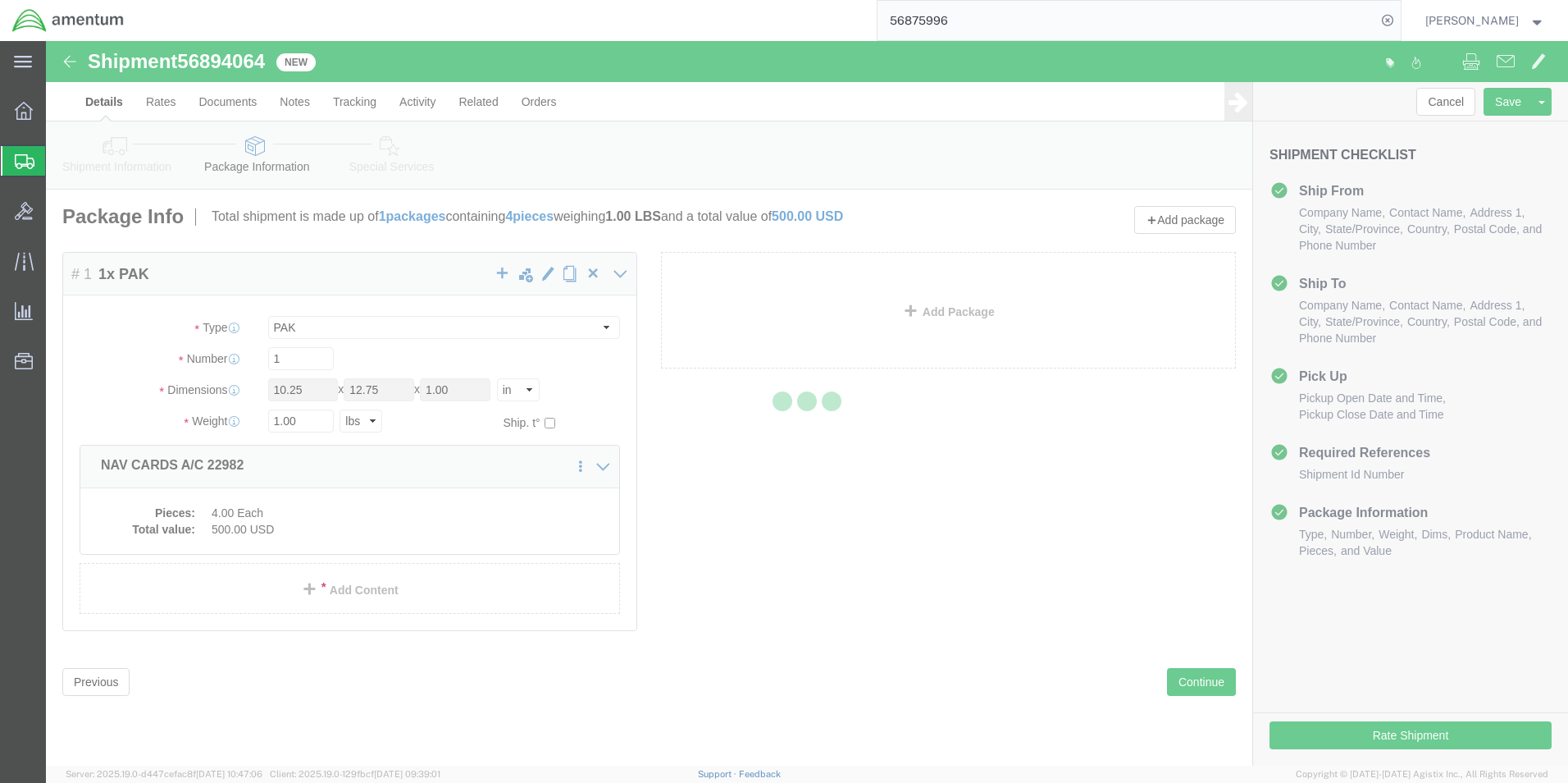
select select
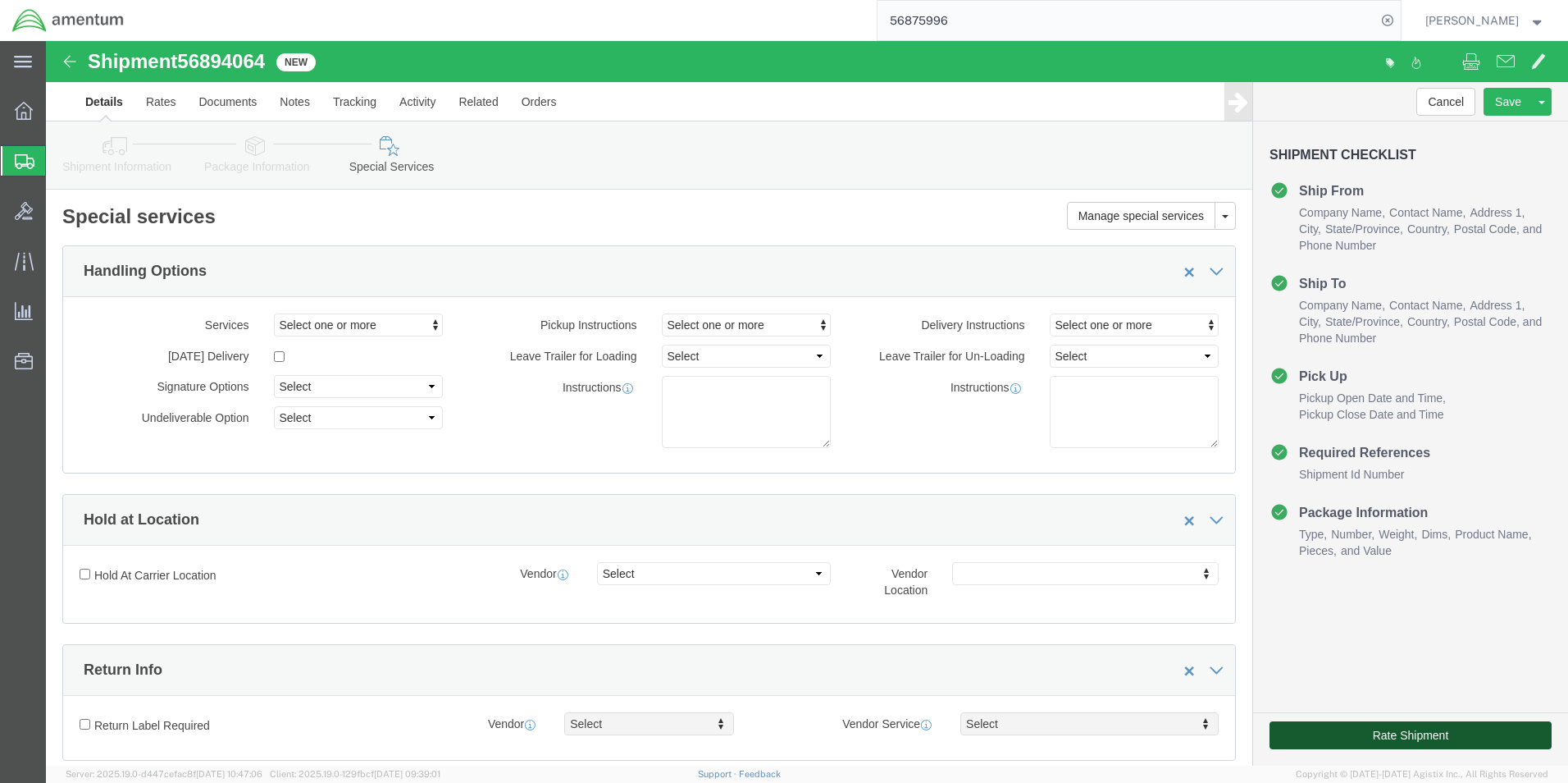
click button "Rate Shipment"
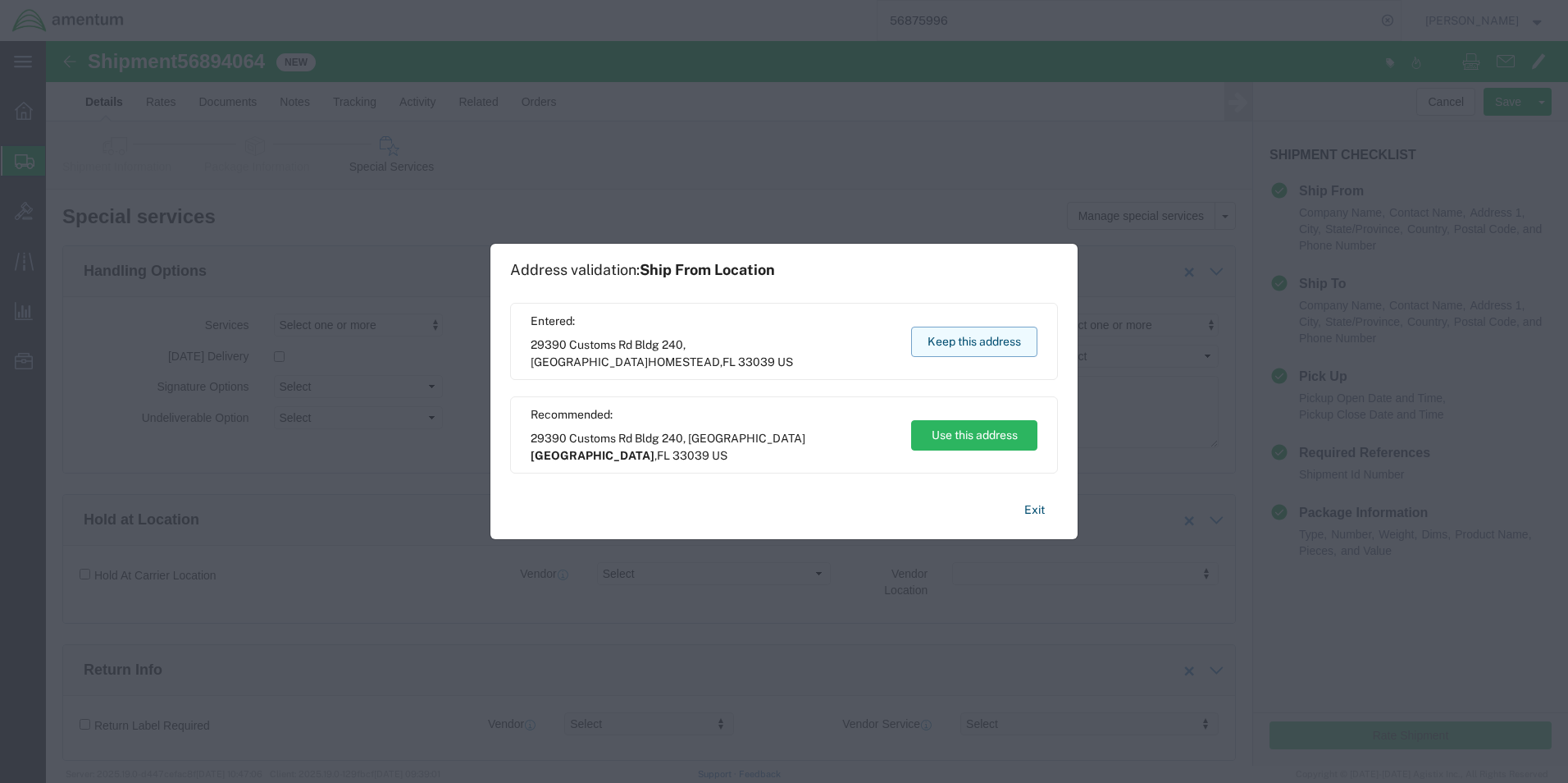
click at [939, 340] on button "Keep this address" at bounding box center [974, 341] width 127 height 30
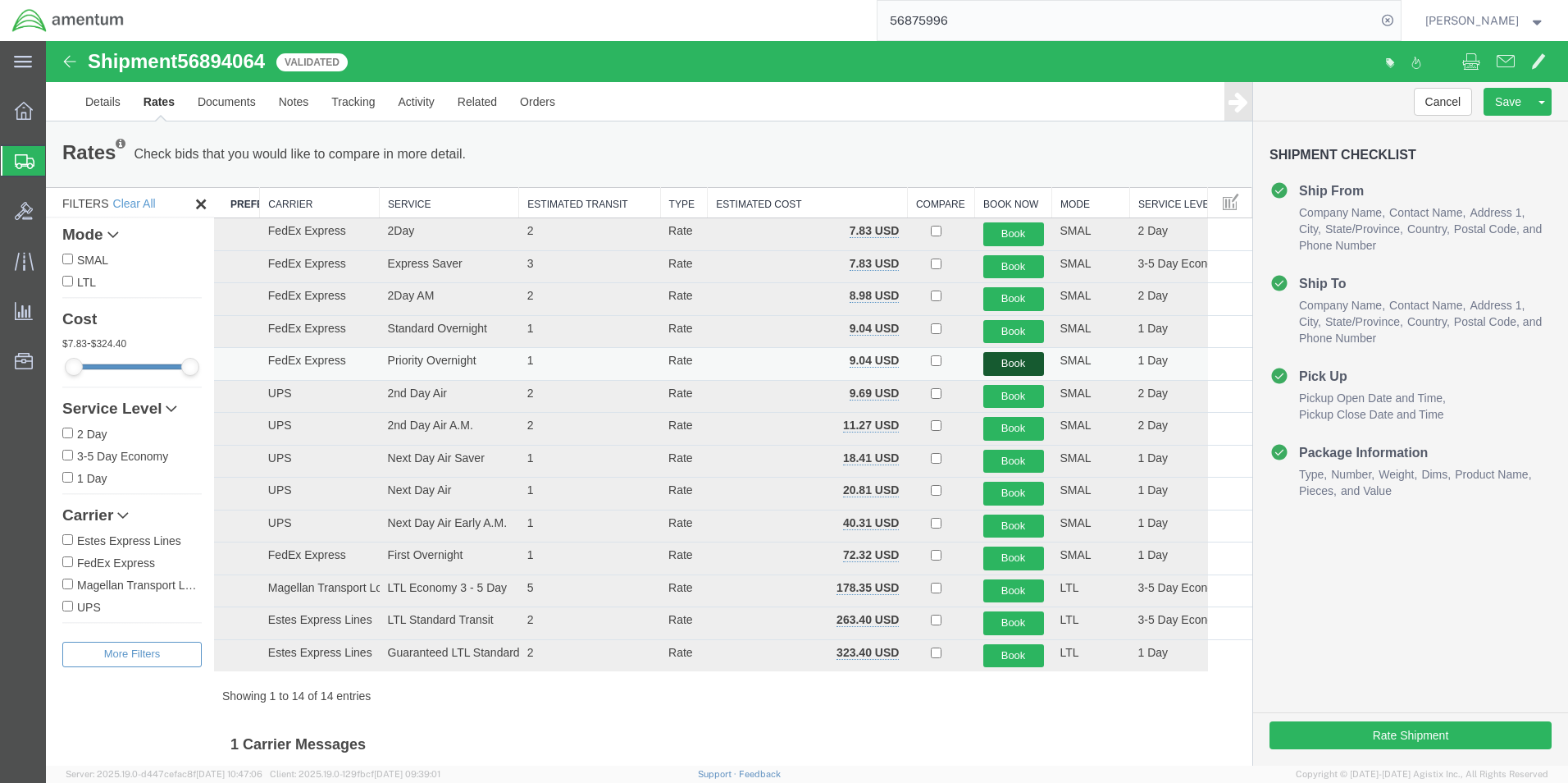
click at [1016, 363] on button "Book" at bounding box center [1014, 364] width 61 height 24
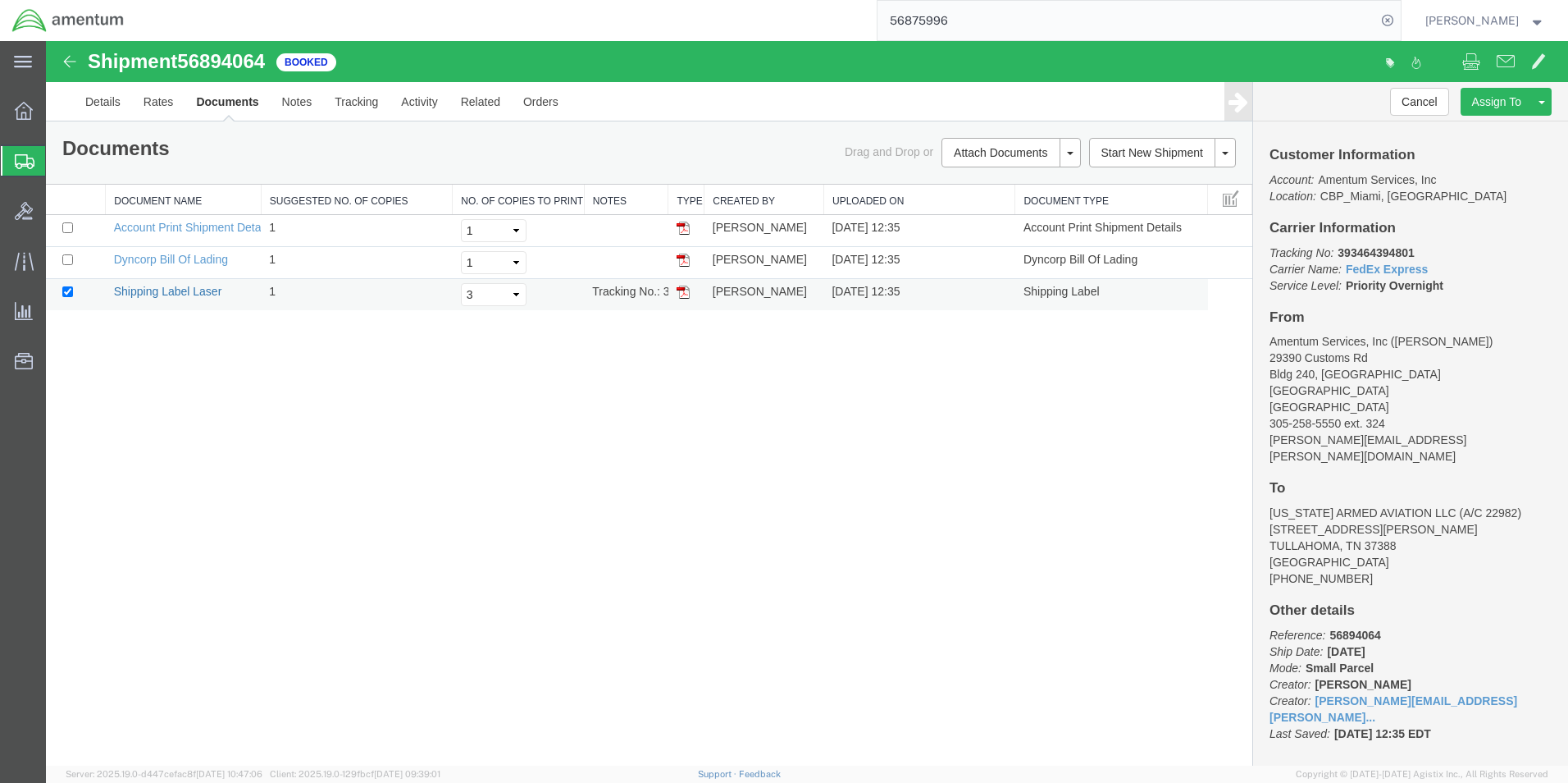
click at [185, 290] on link "Shipping Label Laser" at bounding box center [167, 291] width 109 height 13
click at [184, 290] on link "Shipping Label Laser" at bounding box center [167, 291] width 109 height 13
